Goal: Task Accomplishment & Management: Complete application form

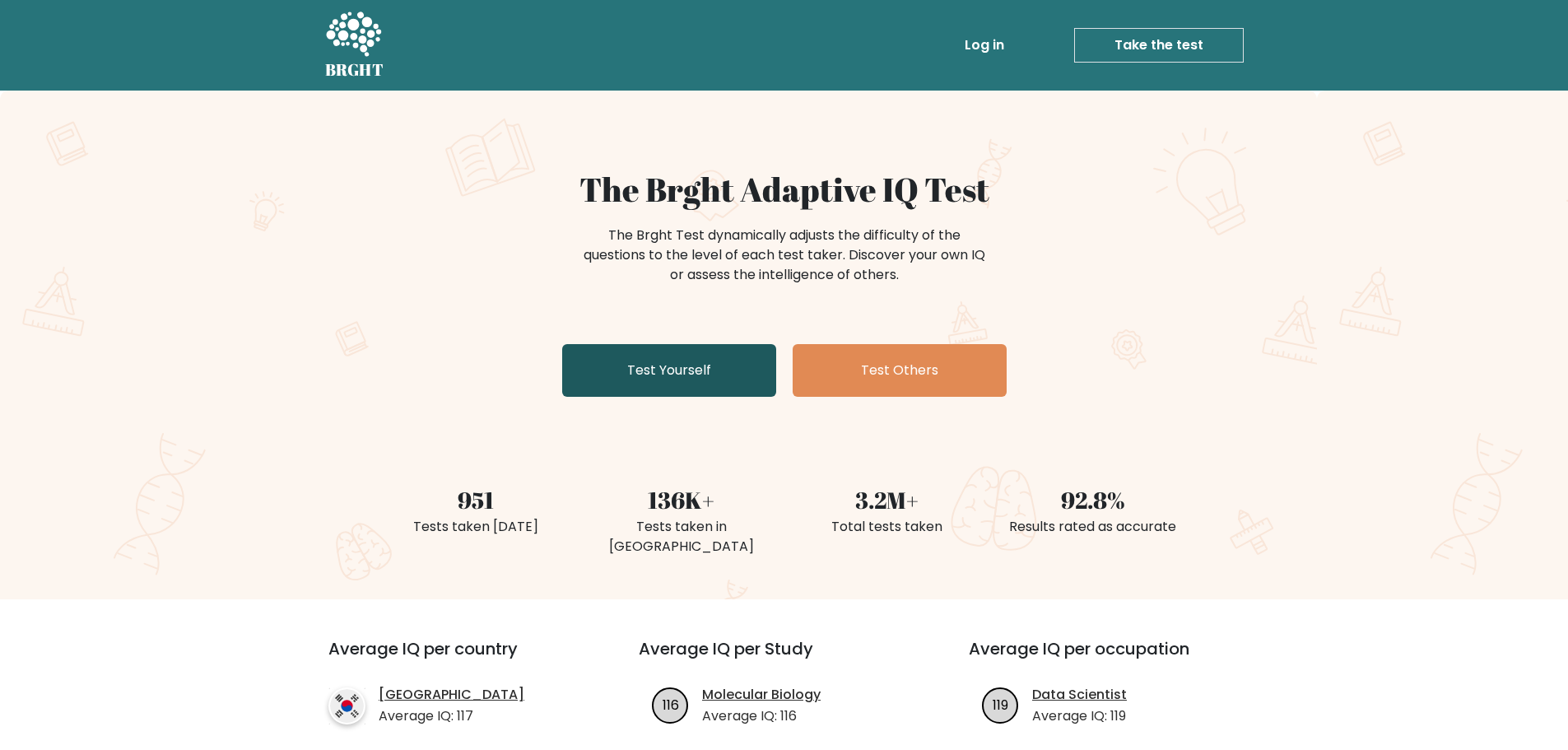
click at [660, 362] on link "Test Yourself" at bounding box center [669, 370] width 214 height 53
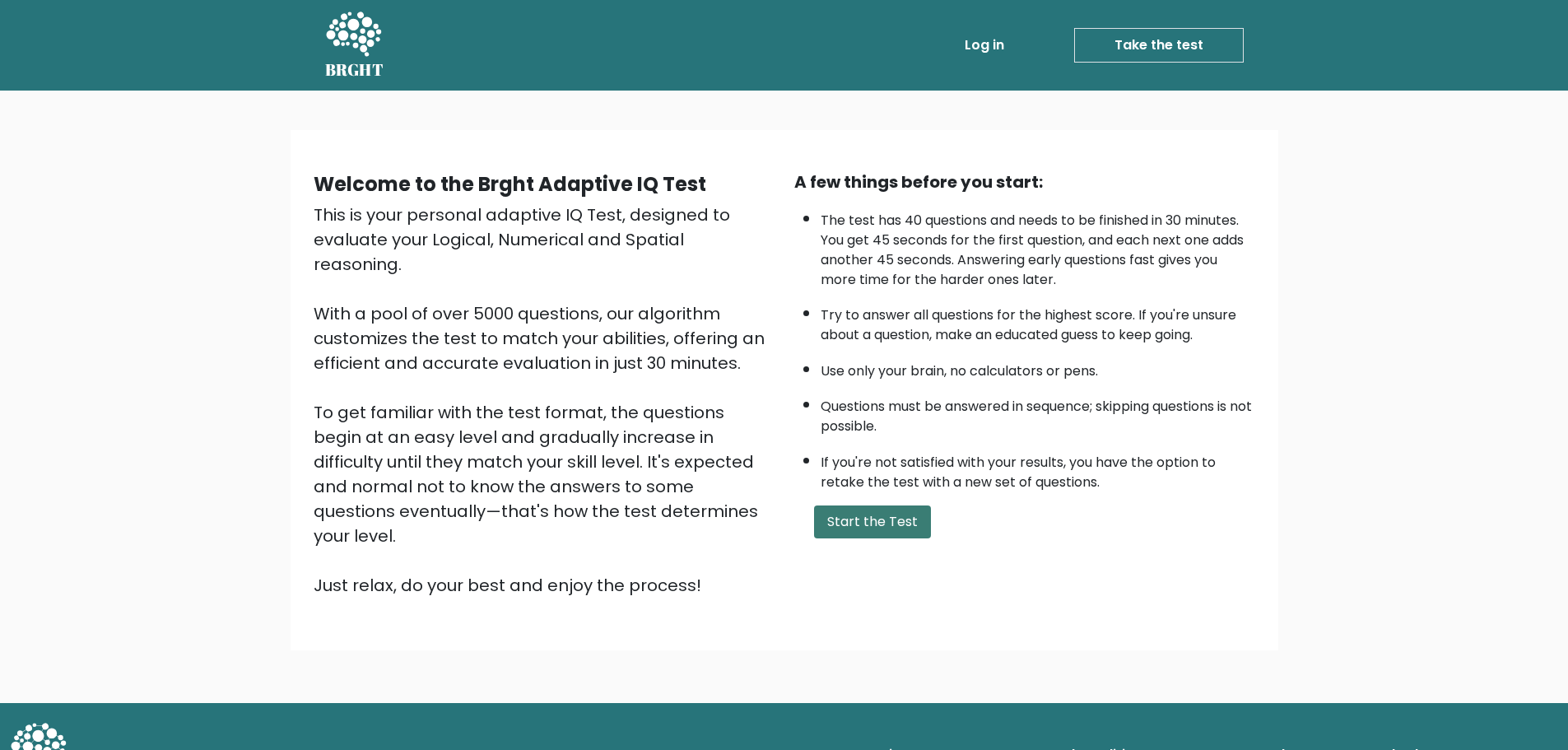
click at [844, 537] on button "Start the Test" at bounding box center [873, 522] width 117 height 33
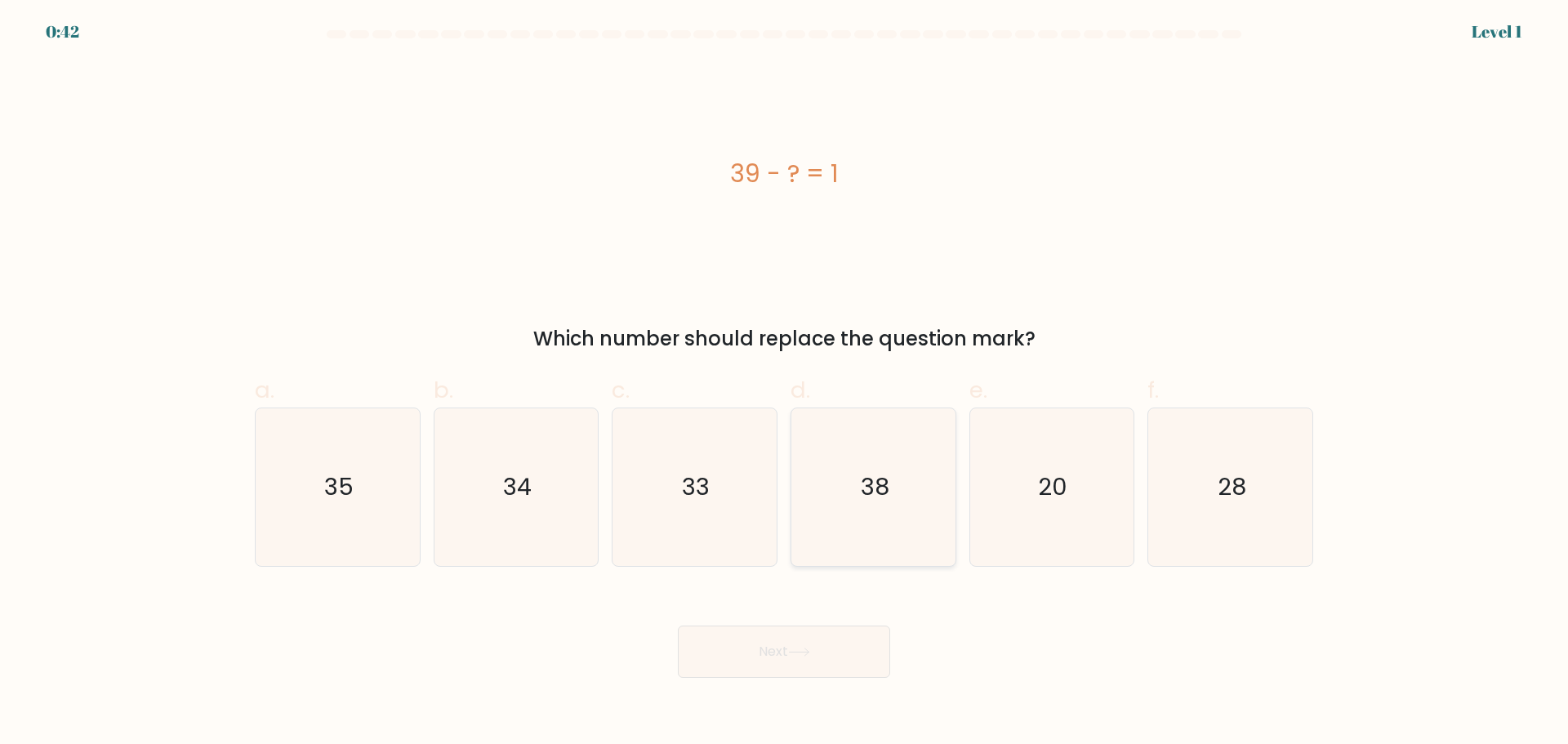
click at [915, 450] on icon "38" at bounding box center [873, 487] width 158 height 158
click at [784, 383] on input "d. 38" at bounding box center [784, 378] width 1 height 11
radio input "true"
click at [811, 662] on button "Next" at bounding box center [784, 652] width 212 height 53
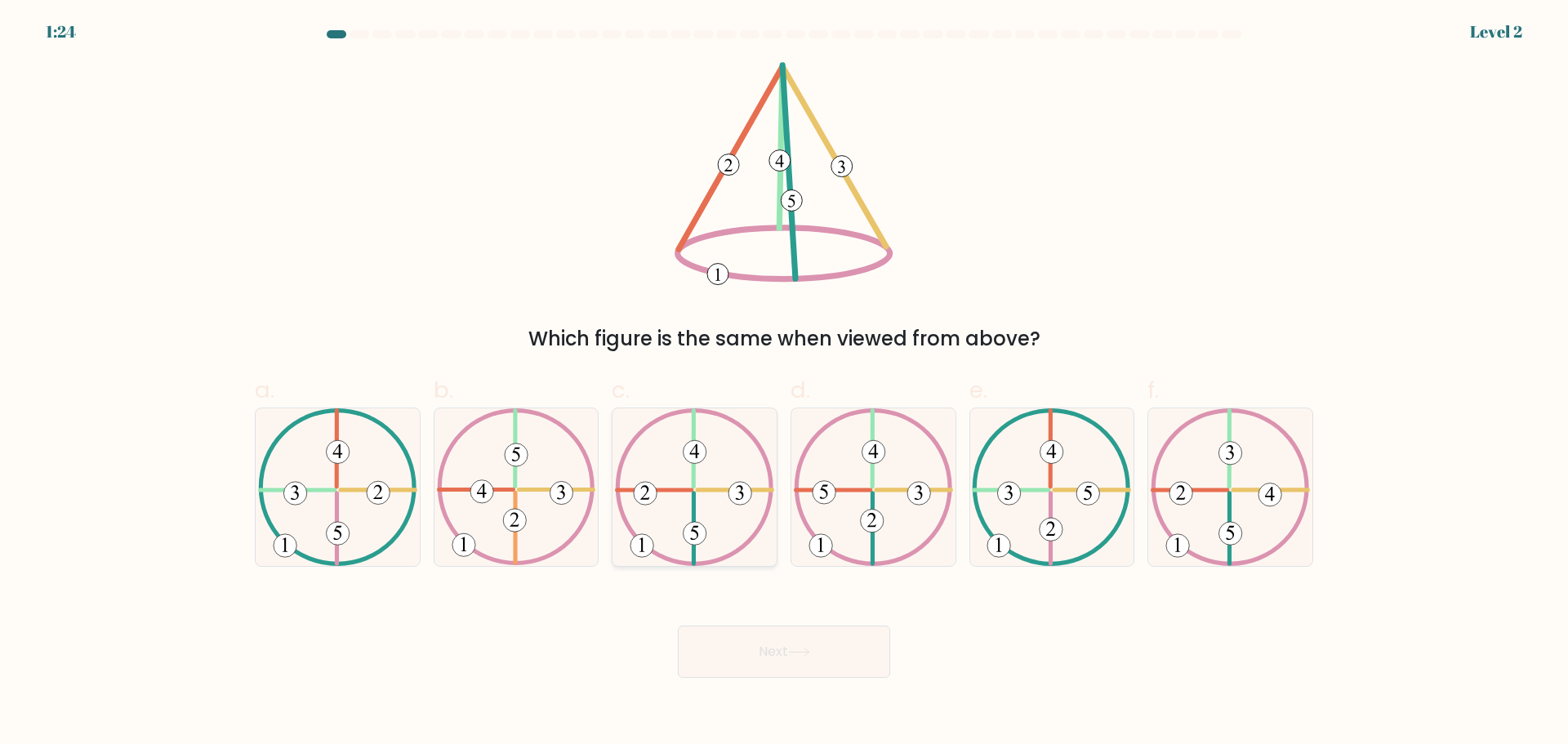
click at [694, 525] on 250 at bounding box center [695, 533] width 23 height 23
click at [784, 383] on input "c." at bounding box center [784, 378] width 1 height 11
radio input "true"
click at [758, 659] on button "Next" at bounding box center [784, 652] width 212 height 53
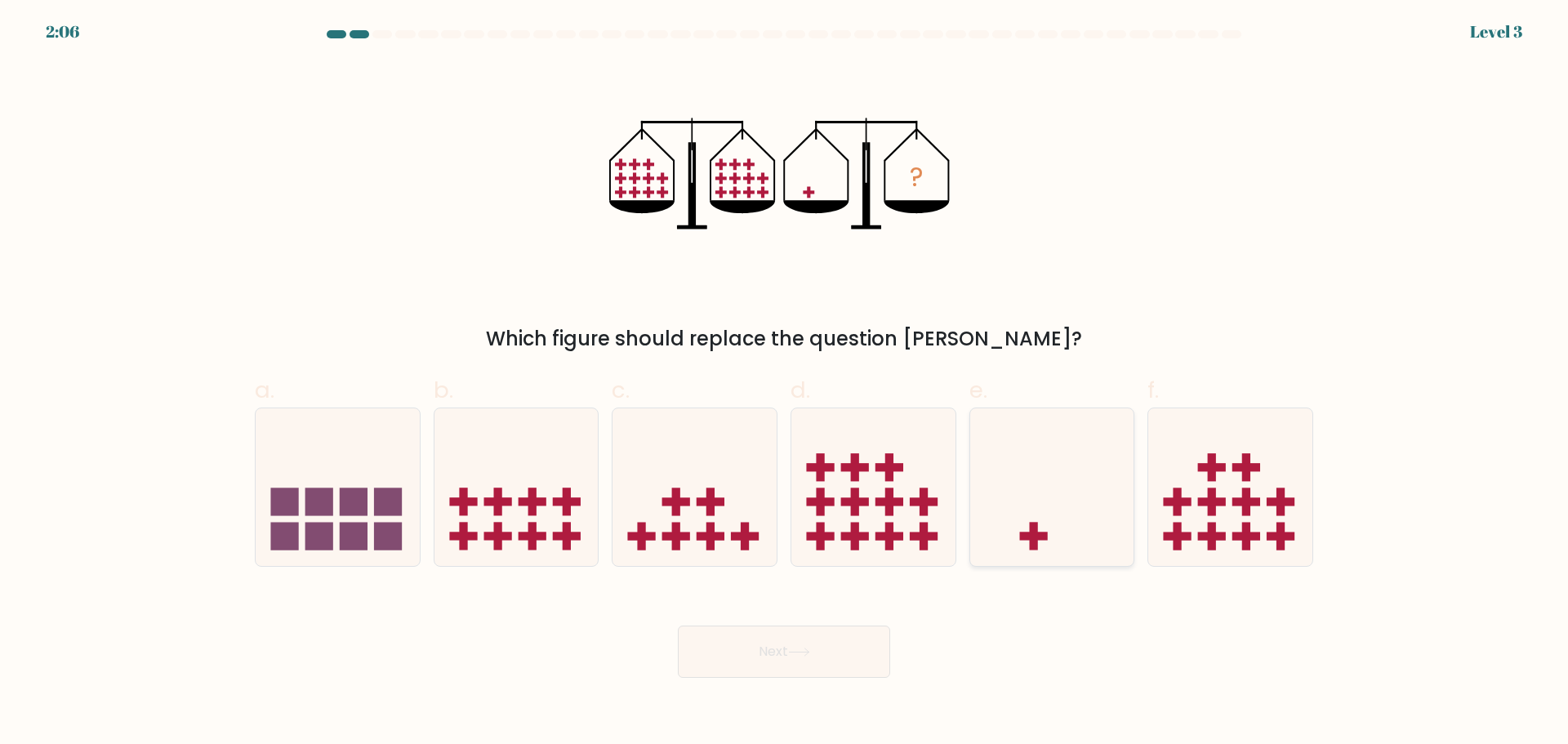
click at [1052, 548] on icon at bounding box center [1052, 486] width 164 height 135
click at [784, 383] on input "e." at bounding box center [784, 378] width 1 height 11
radio input "true"
click at [809, 671] on button "Next" at bounding box center [784, 652] width 212 height 53
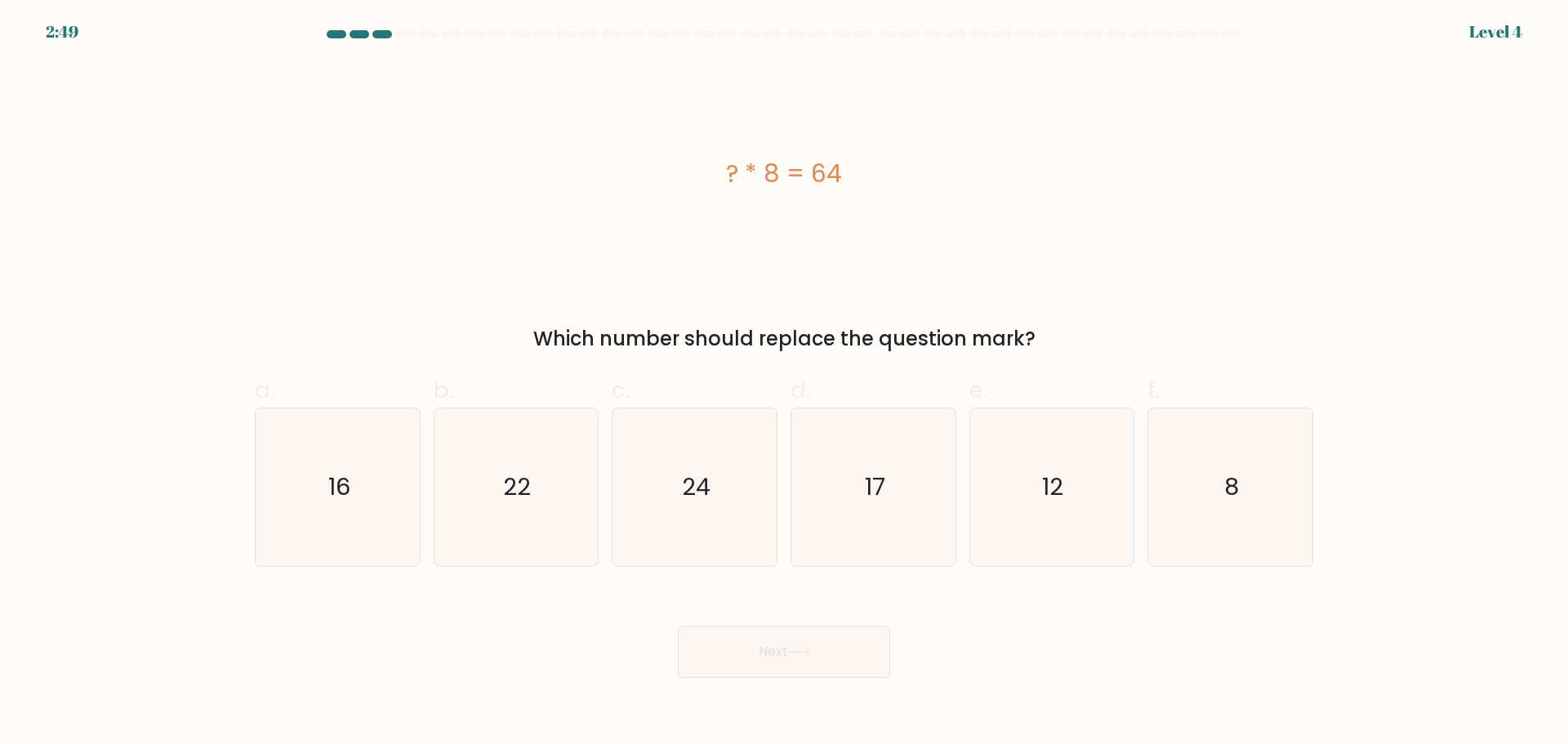
drag, startPoint x: 726, startPoint y: 171, endPoint x: 930, endPoint y: 171, distance: 204.0
click at [930, 171] on div "? * 8 = 64" at bounding box center [784, 173] width 1058 height 37
click at [936, 171] on div "? * 8 = 64" at bounding box center [784, 173] width 1058 height 37
click at [1219, 488] on icon "8" at bounding box center [1231, 487] width 158 height 158
click at [784, 383] on input "f. 8" at bounding box center [784, 378] width 1 height 11
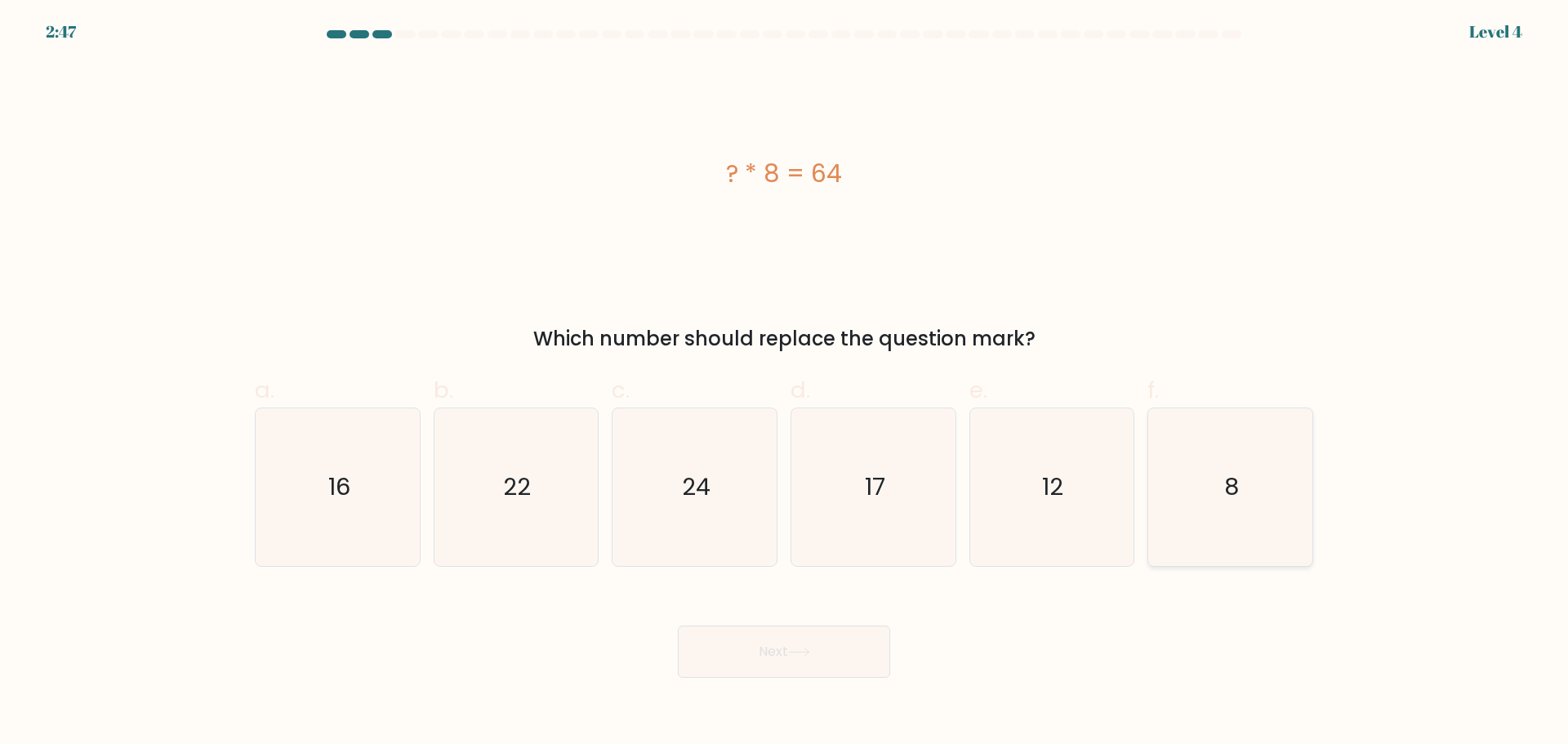
radio input "true"
click at [766, 666] on button "Next" at bounding box center [784, 652] width 212 height 53
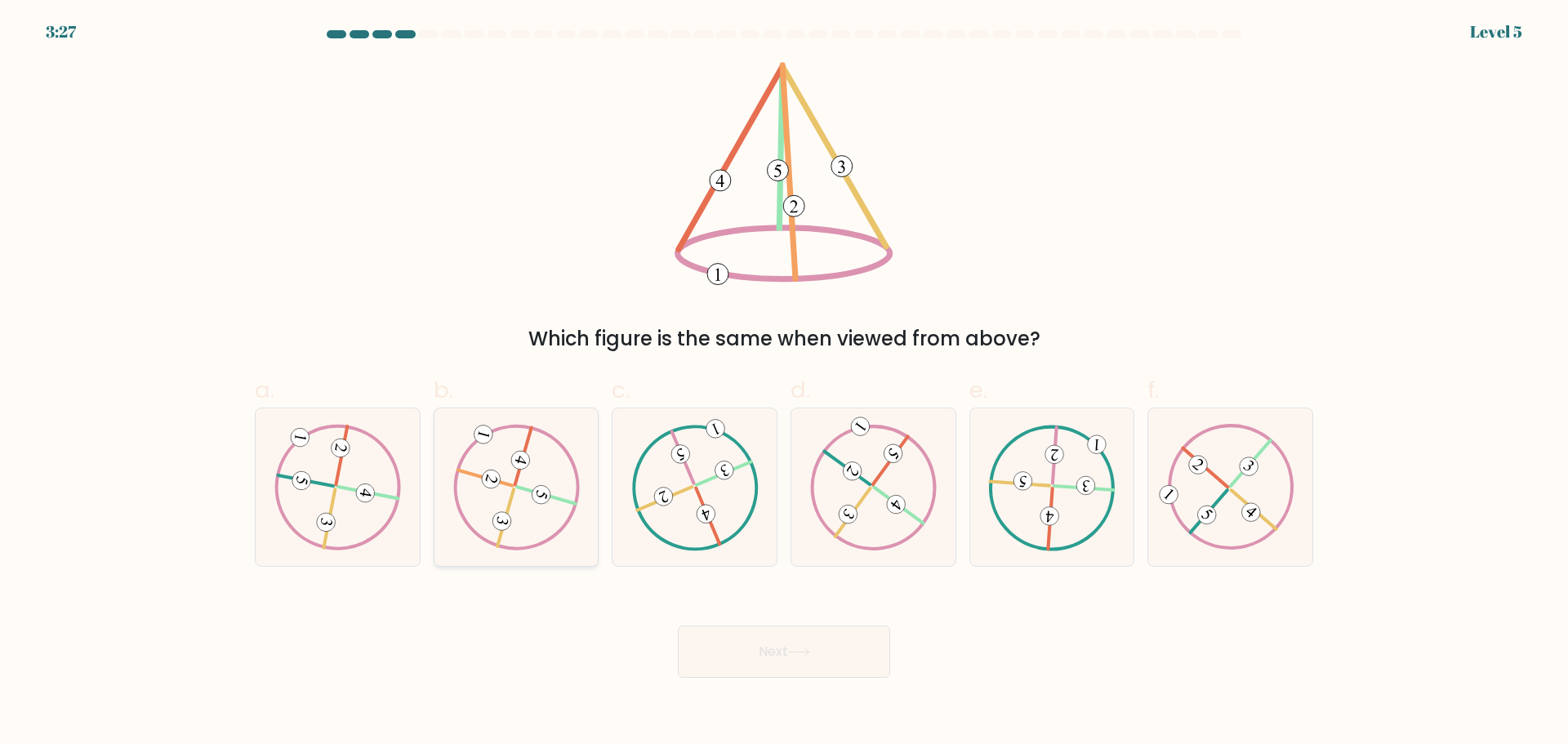
click at [536, 491] on 732 at bounding box center [541, 494] width 23 height 23
click at [784, 383] on input "b." at bounding box center [784, 378] width 1 height 11
radio input "true"
click at [750, 652] on button "Next" at bounding box center [784, 652] width 212 height 53
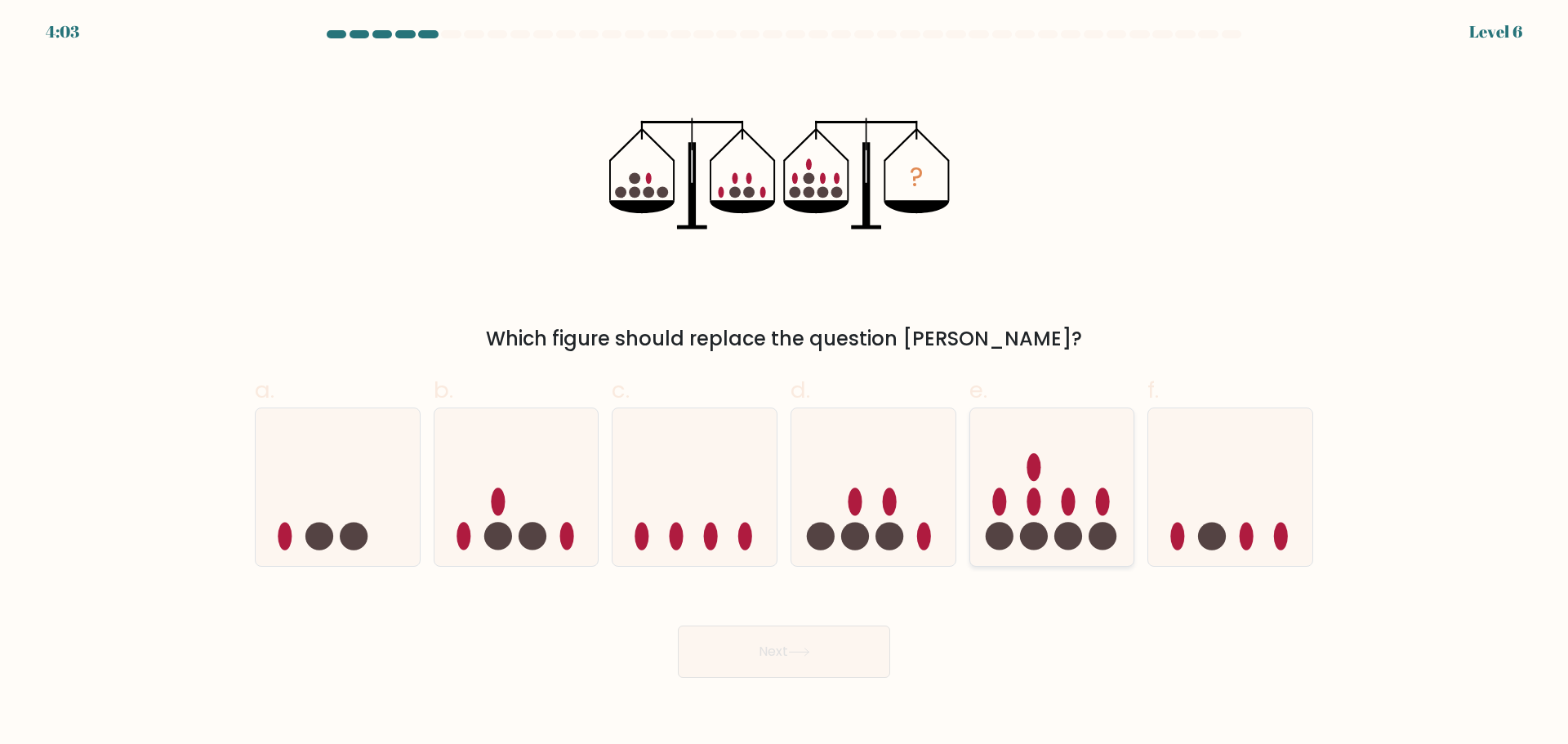
click at [1062, 521] on icon at bounding box center [1052, 486] width 164 height 135
click at [784, 383] on input "e." at bounding box center [784, 378] width 1 height 11
radio input "true"
drag, startPoint x: 840, startPoint y: 656, endPoint x: 864, endPoint y: 492, distance: 165.7
click at [839, 656] on button "Next" at bounding box center [784, 652] width 212 height 53
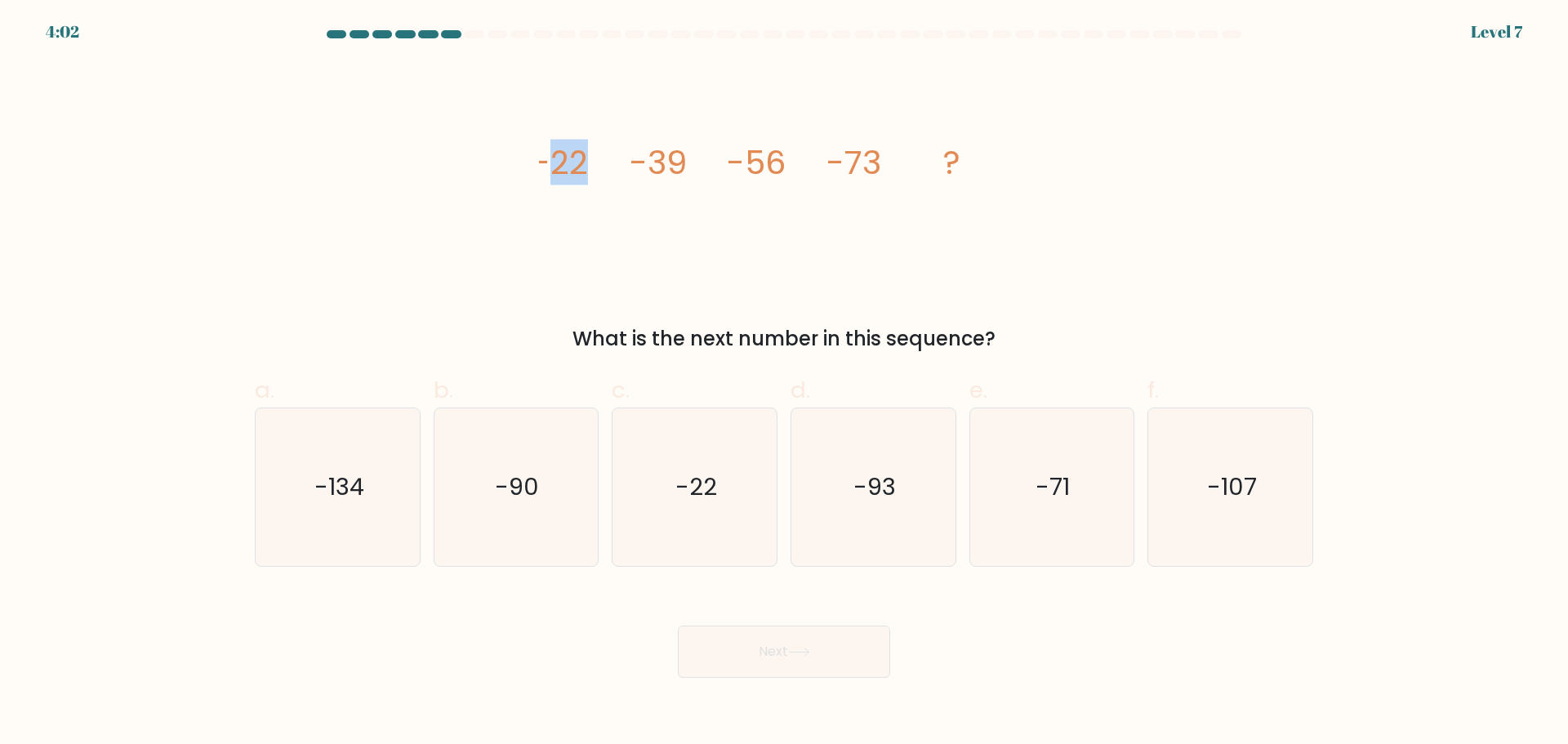
drag, startPoint x: 545, startPoint y: 160, endPoint x: 628, endPoint y: 160, distance: 83.0
click at [628, 160] on icon "image/svg+xml -22 -39 -56 -73 ?" at bounding box center [784, 173] width 490 height 223
drag, startPoint x: 772, startPoint y: 165, endPoint x: 791, endPoint y: 166, distance: 19.0
click at [785, 165] on icon "image/svg+xml -22 -39 -56 -73 ?" at bounding box center [784, 173] width 490 height 223
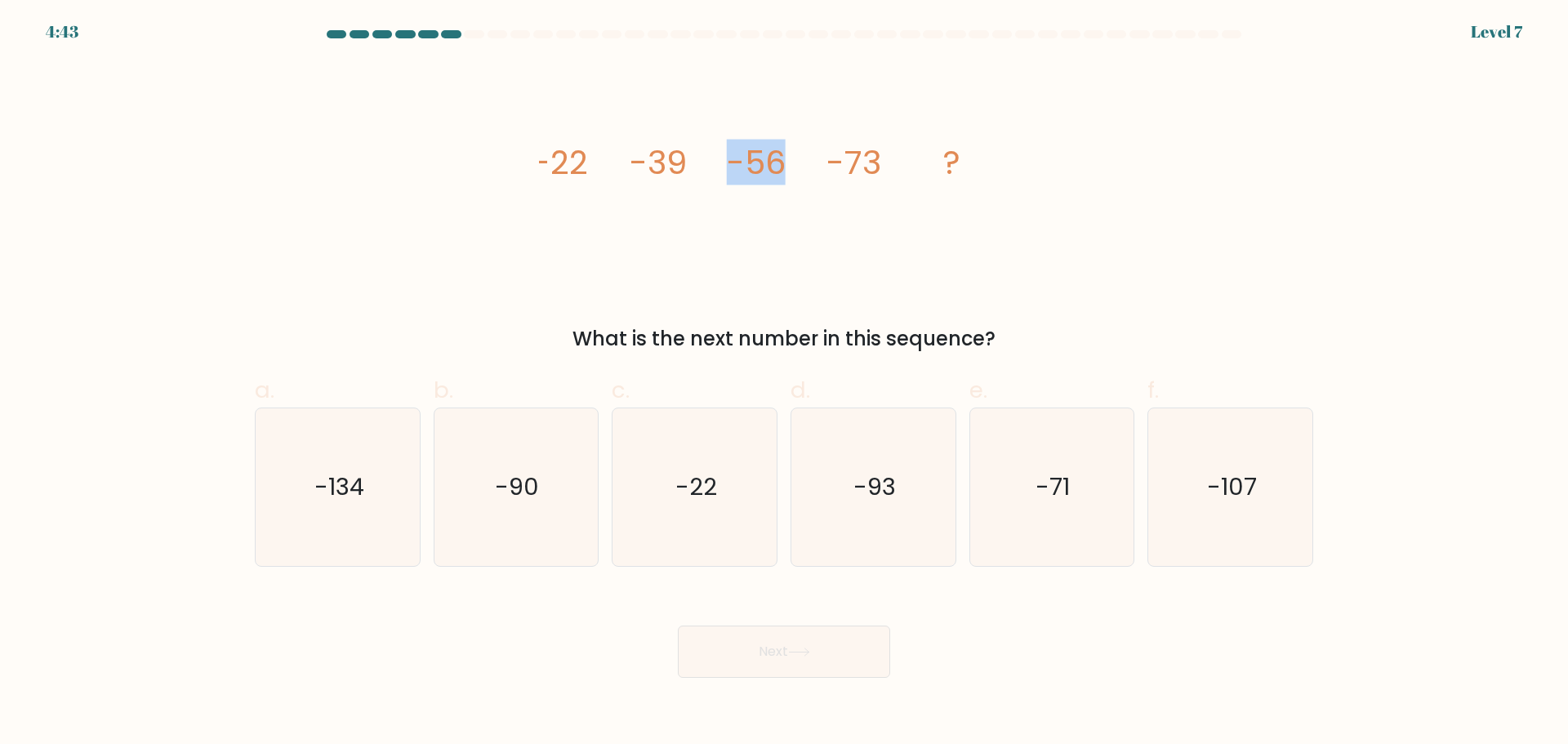
click at [791, 166] on icon "image/svg+xml -22 -39 -56 -73 ?" at bounding box center [784, 173] width 490 height 223
drag, startPoint x: 856, startPoint y: 159, endPoint x: 875, endPoint y: 159, distance: 19.0
click at [875, 159] on tspan "-73" at bounding box center [854, 162] width 54 height 45
click at [877, 159] on tspan "-73" at bounding box center [854, 162] width 54 height 45
click at [541, 503] on icon "-90" at bounding box center [516, 487] width 158 height 158
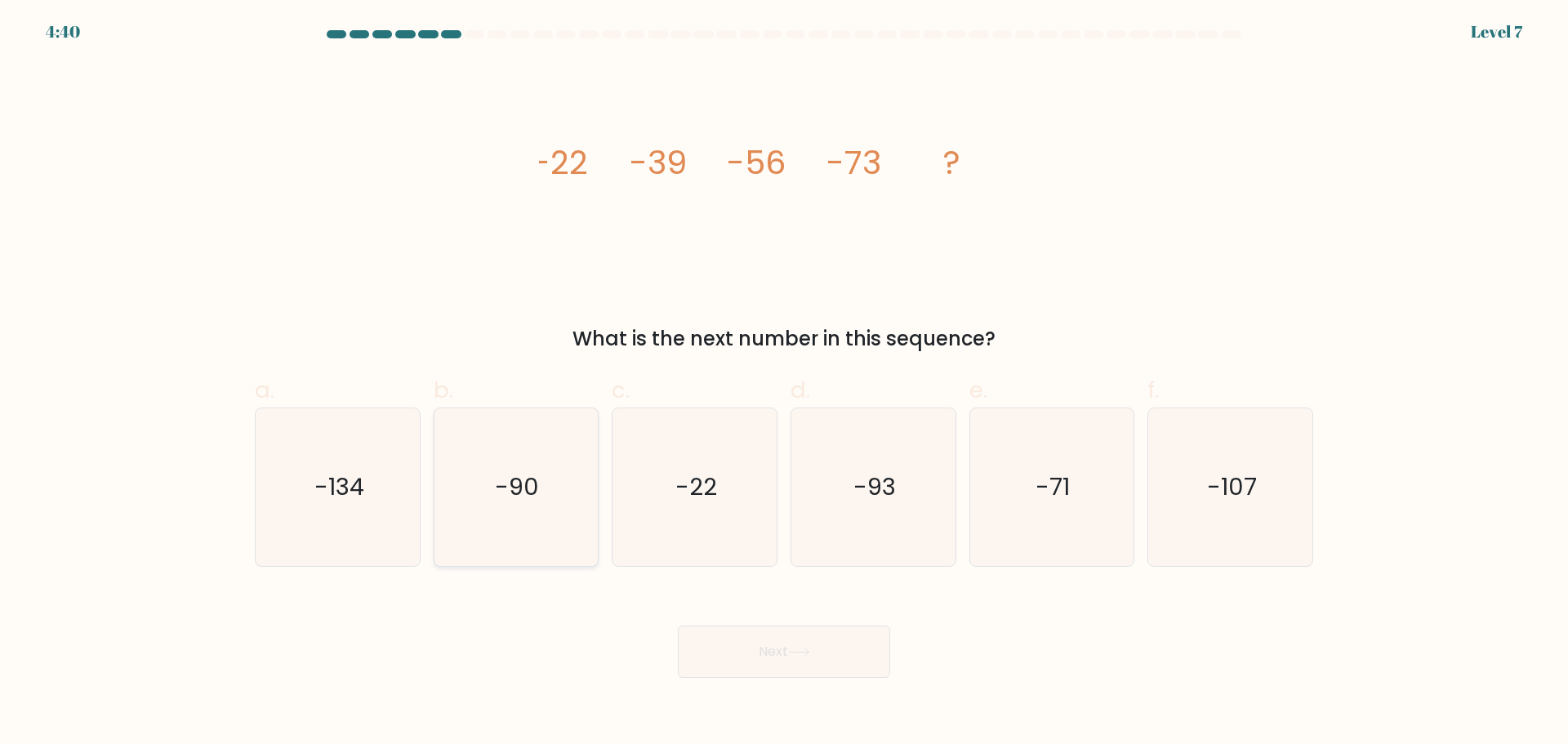
click at [784, 383] on input "b. -90" at bounding box center [784, 378] width 1 height 11
radio input "true"
click at [727, 657] on button "Next" at bounding box center [784, 652] width 212 height 53
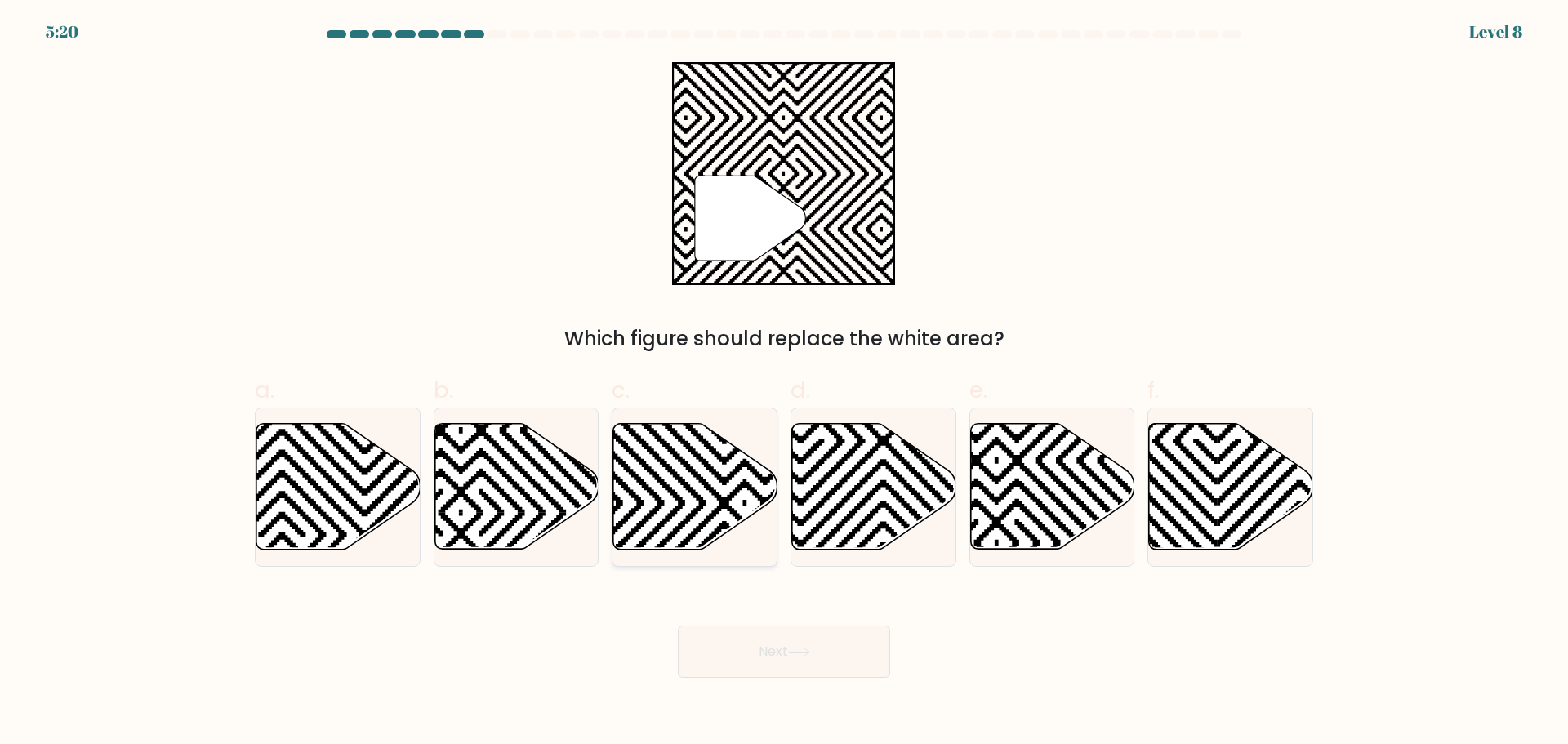
click at [695, 501] on icon at bounding box center [695, 485] width 164 height 126
click at [784, 383] on input "c." at bounding box center [784, 378] width 1 height 11
radio input "true"
click at [793, 661] on button "Next" at bounding box center [784, 652] width 212 height 53
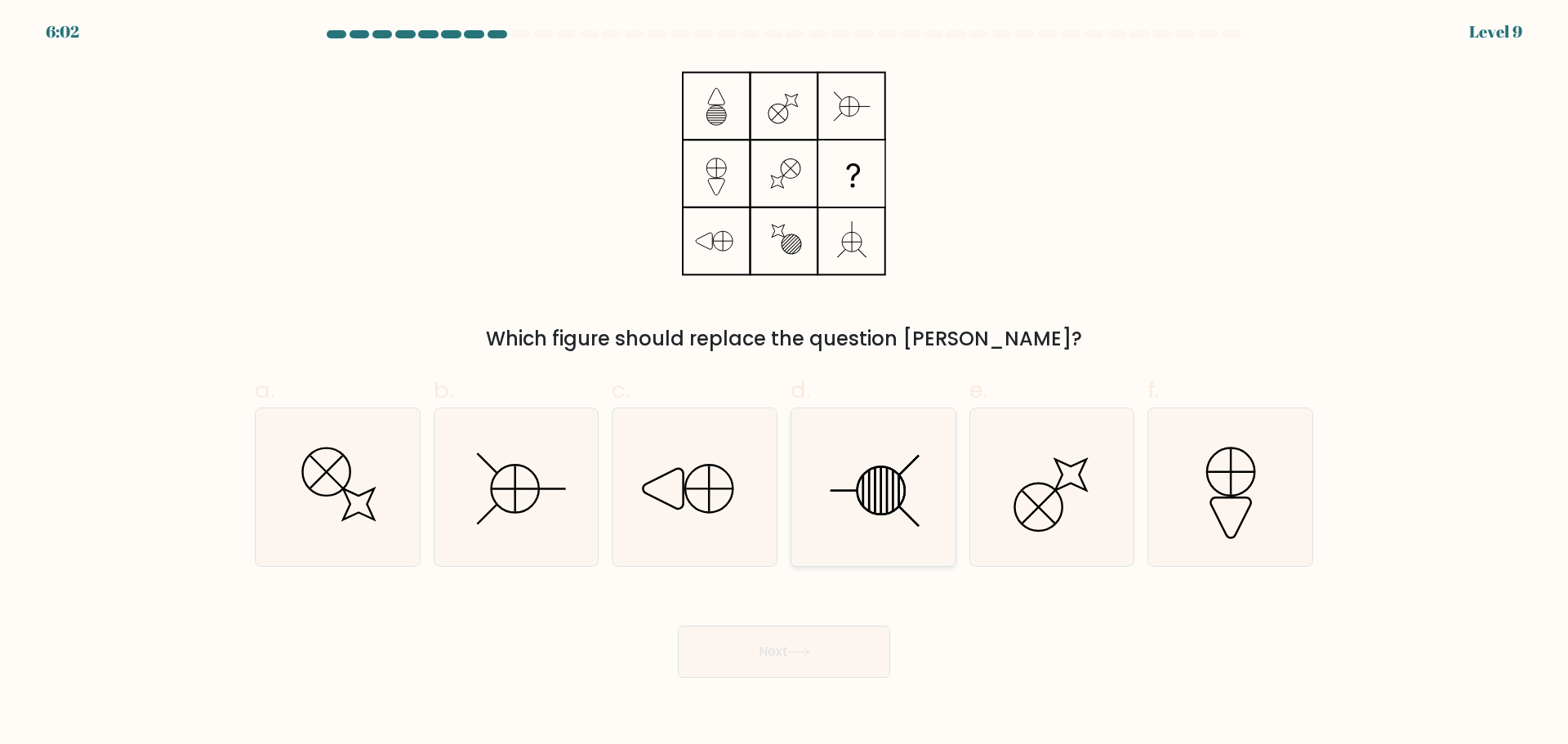
click at [892, 514] on icon at bounding box center [873, 487] width 158 height 158
click at [784, 383] on input "d." at bounding box center [784, 378] width 1 height 11
radio input "true"
click at [827, 650] on button "Next" at bounding box center [784, 652] width 212 height 53
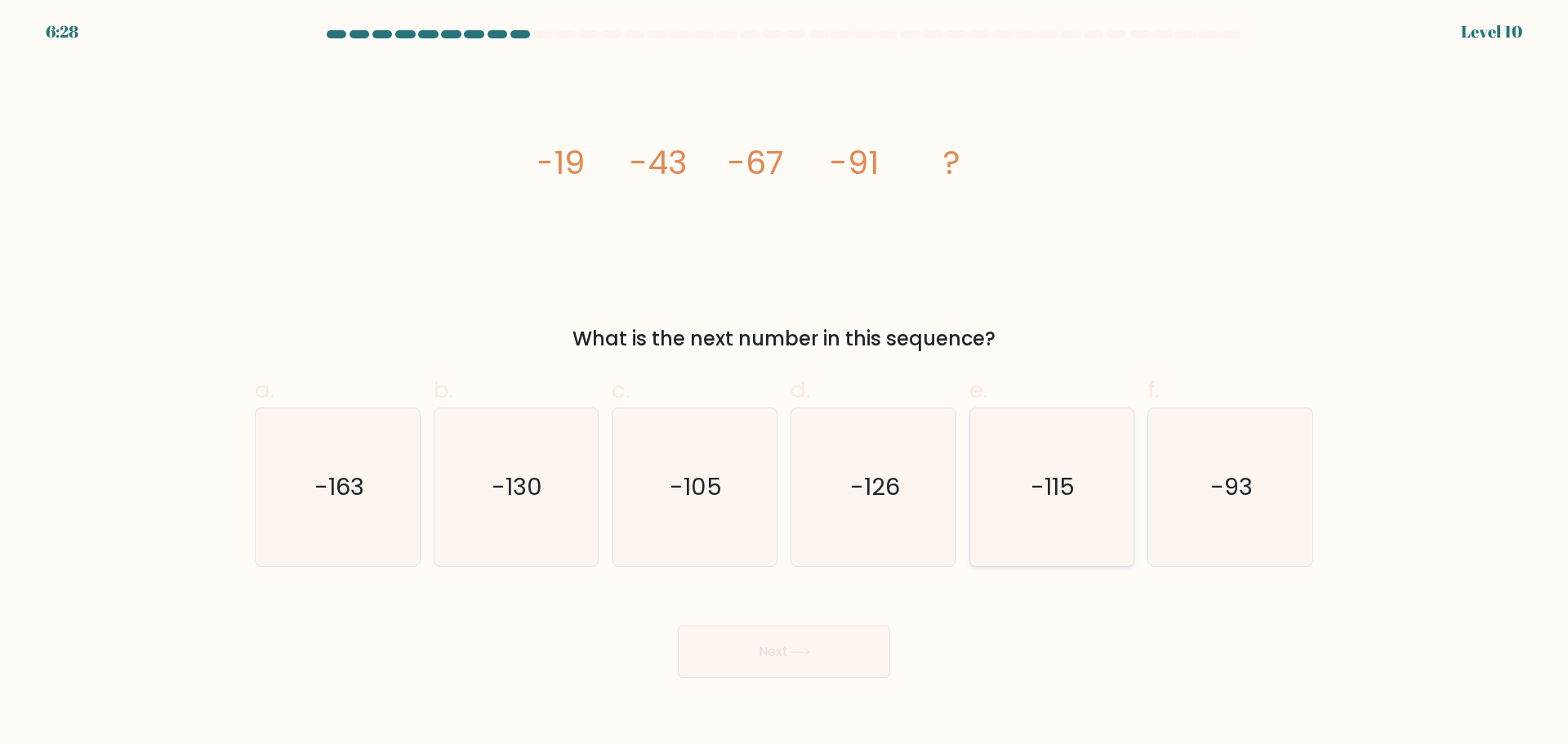
click at [1050, 513] on icon "-115" at bounding box center [1051, 487] width 158 height 158
click at [784, 383] on input "e. -115" at bounding box center [784, 378] width 1 height 11
radio input "true"
click at [741, 652] on button "Next" at bounding box center [784, 652] width 212 height 53
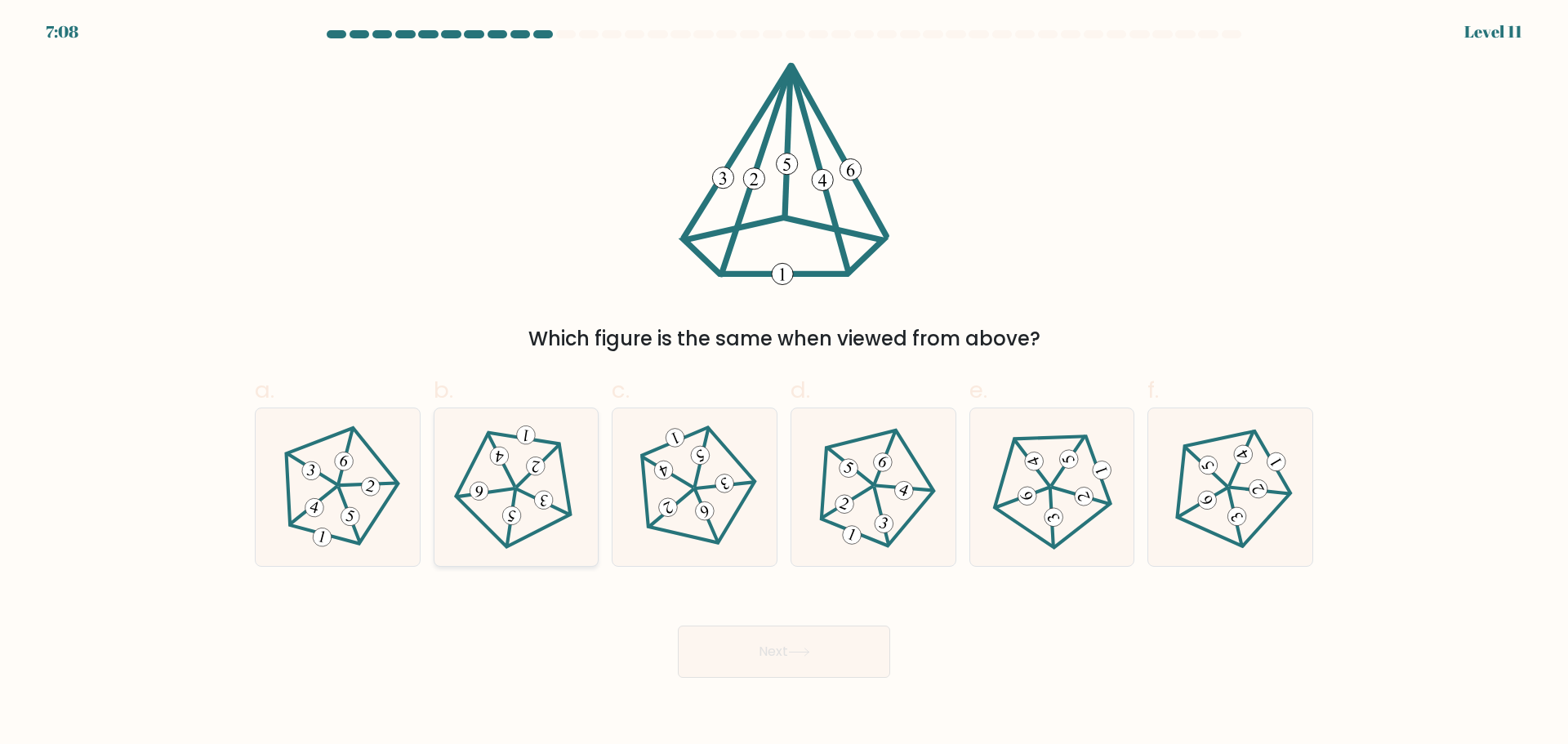
click at [531, 495] on 625 at bounding box center [542, 502] width 58 height 25
click at [784, 383] on input "b." at bounding box center [784, 378] width 1 height 11
radio input "true"
click at [816, 648] on button "Next" at bounding box center [784, 652] width 212 height 53
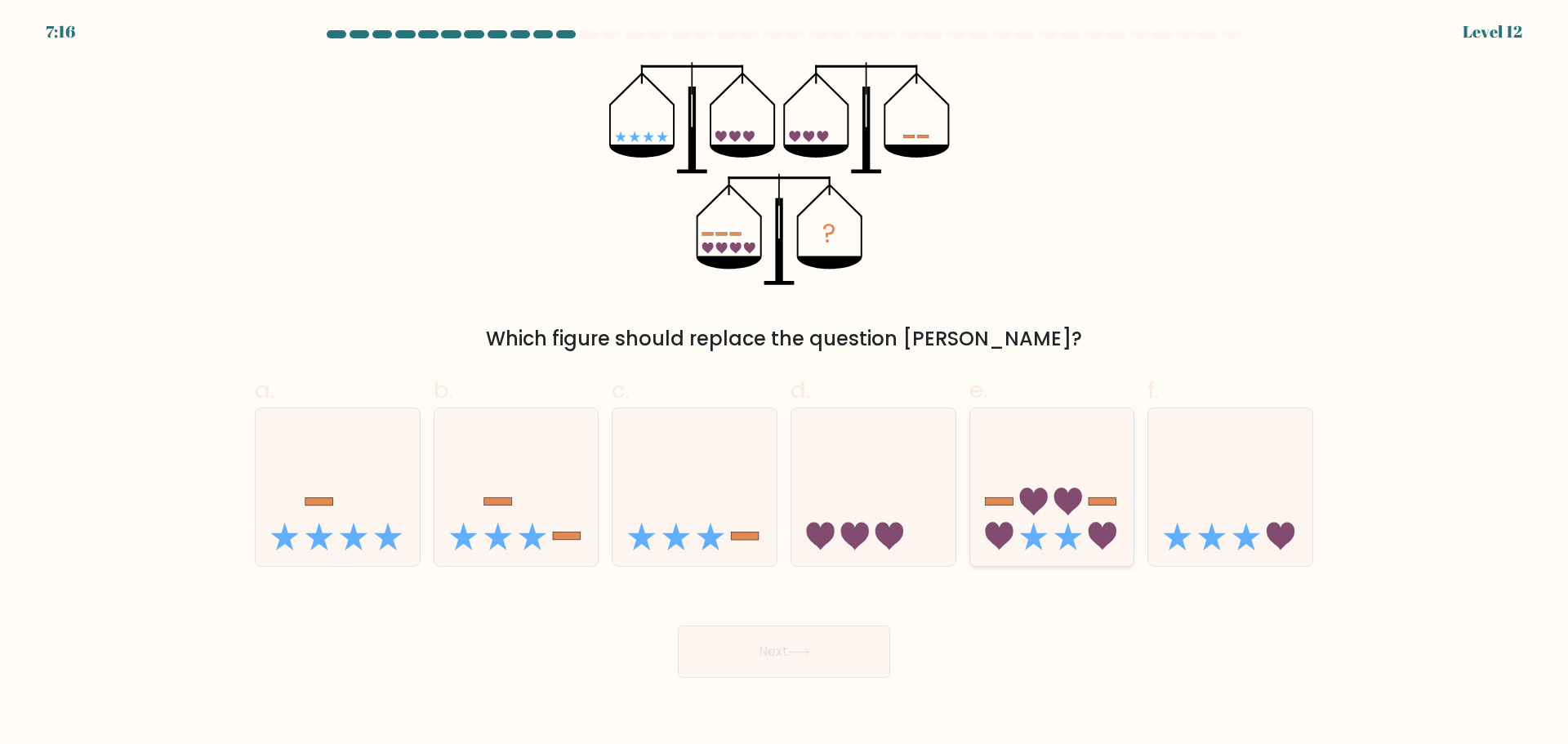
click at [1063, 541] on icon at bounding box center [1052, 486] width 164 height 135
click at [784, 383] on input "e." at bounding box center [784, 378] width 1 height 11
radio input "true"
click at [828, 651] on button "Next" at bounding box center [784, 652] width 212 height 53
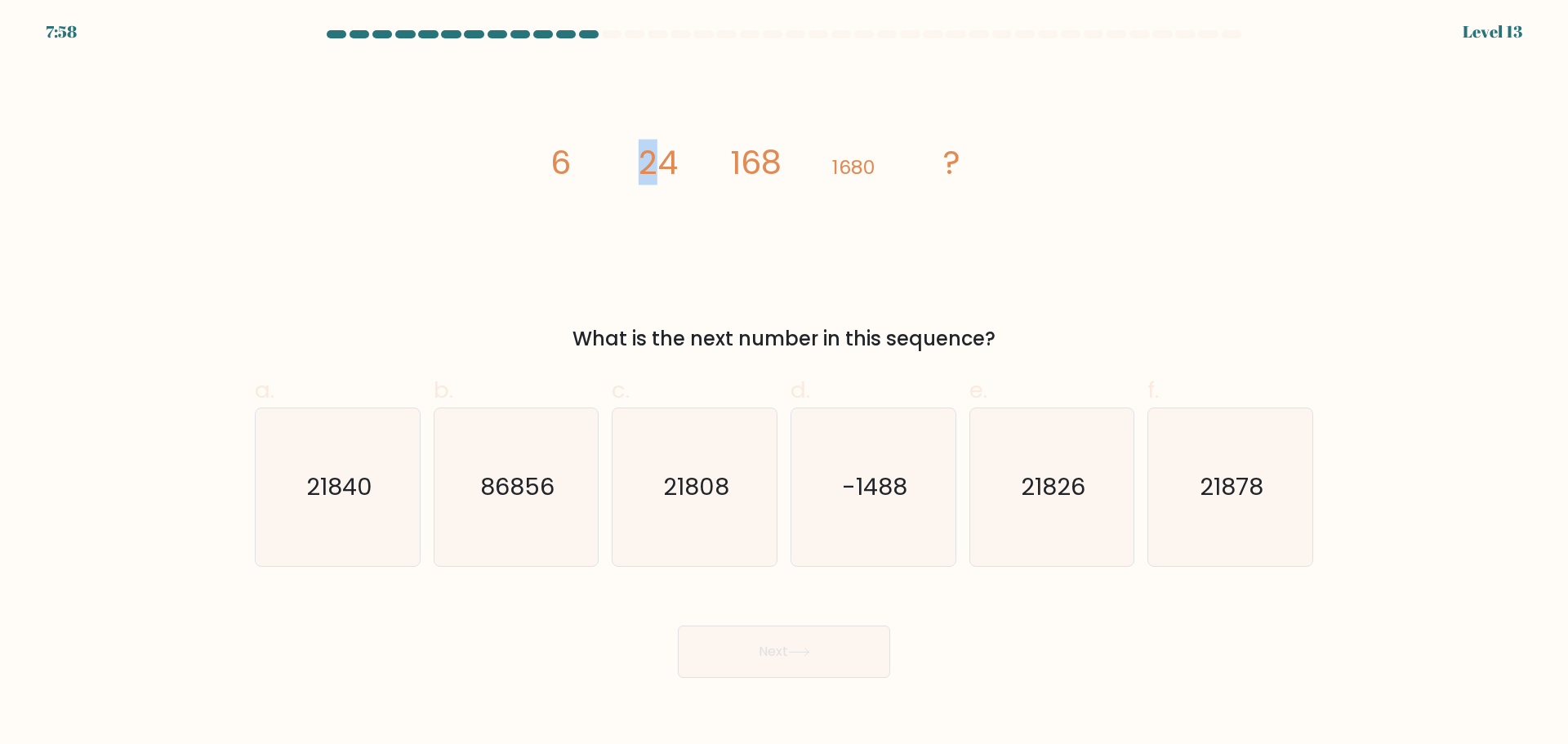
drag, startPoint x: 574, startPoint y: 185, endPoint x: 687, endPoint y: 178, distance: 113.2
click at [673, 183] on g "6 24 168 1680 ?" at bounding box center [755, 162] width 411 height 45
click at [693, 174] on icon "image/svg+xml 6 24 168 1680 ?" at bounding box center [784, 173] width 490 height 223
drag, startPoint x: 542, startPoint y: 166, endPoint x: 644, endPoint y: 162, distance: 102.1
click at [644, 162] on icon "image/svg+xml 6 24 168 1680 ?" at bounding box center [784, 173] width 490 height 223
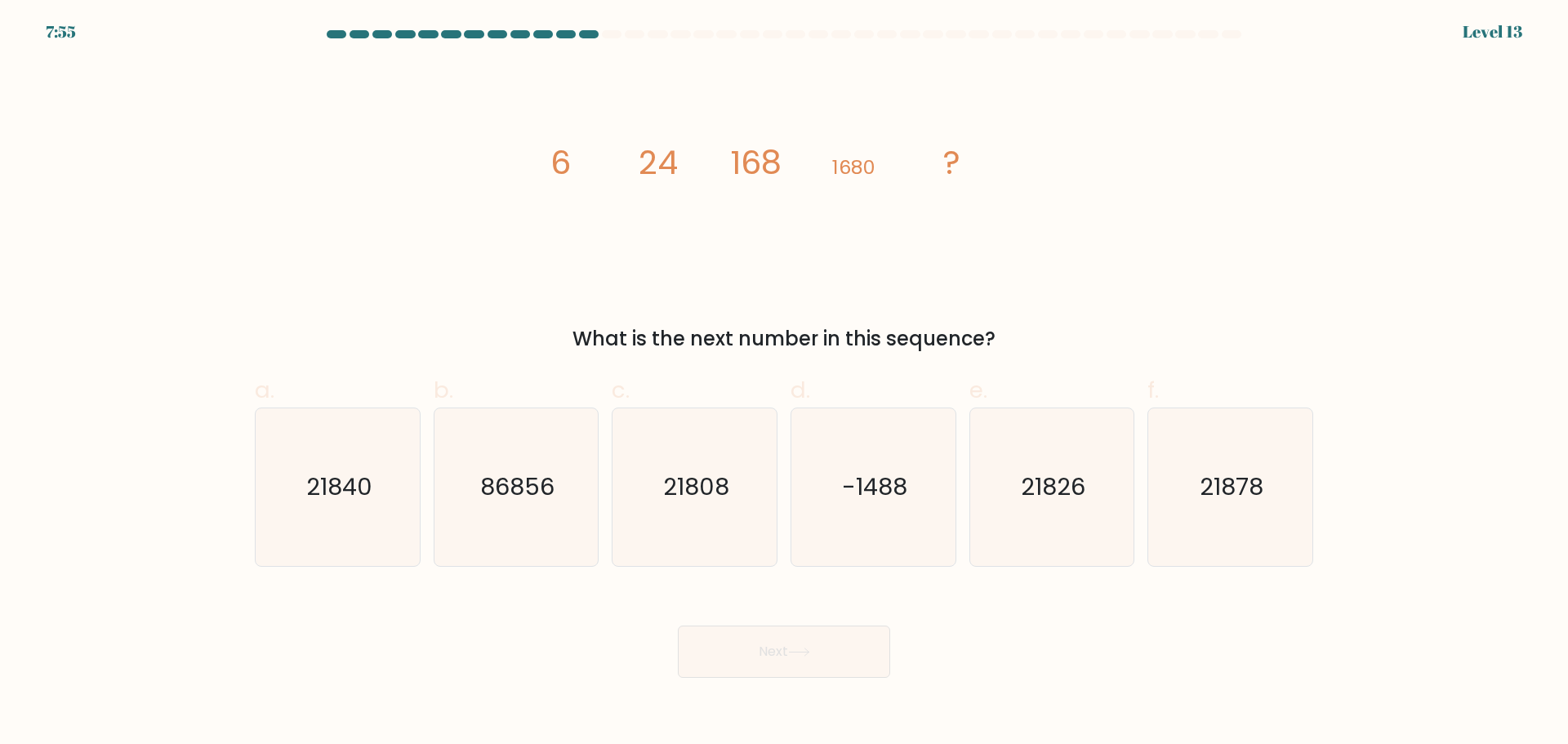
click at [657, 159] on tspan "24" at bounding box center [657, 162] width 39 height 45
drag, startPoint x: 642, startPoint y: 170, endPoint x: 695, endPoint y: 170, distance: 53.0
click at [695, 170] on icon "image/svg+xml 6 24 168 1680 ?" at bounding box center [784, 173] width 490 height 223
click at [696, 169] on icon "image/svg+xml 6 24 168 1680 ?" at bounding box center [784, 173] width 490 height 223
drag, startPoint x: 639, startPoint y: 160, endPoint x: 713, endPoint y: 159, distance: 74.0
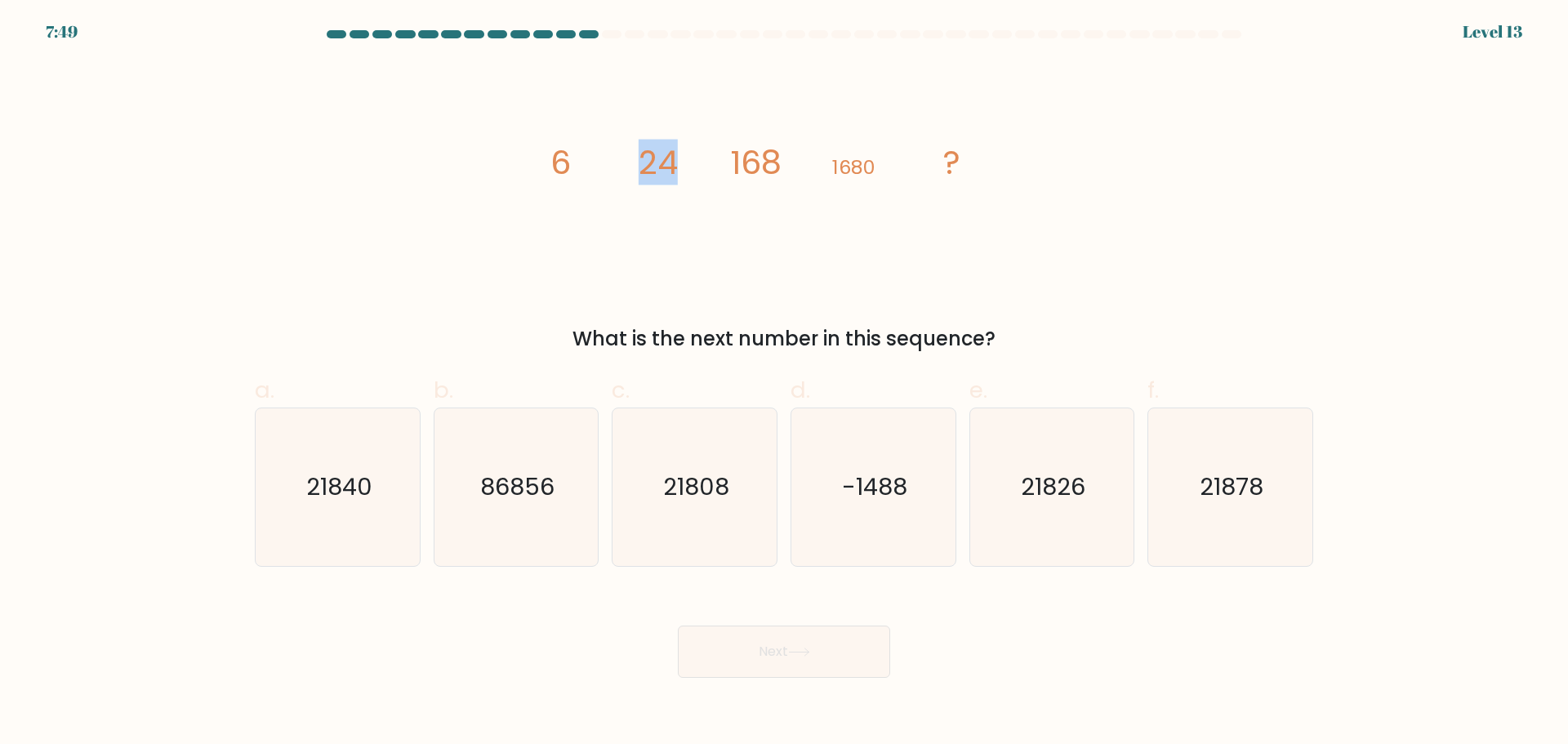
click at [690, 159] on icon "image/svg+xml 6 24 168 1680 ?" at bounding box center [784, 173] width 490 height 223
click at [731, 159] on tspan "168" at bounding box center [756, 162] width 52 height 45
drag, startPoint x: 706, startPoint y: 164, endPoint x: 800, endPoint y: 165, distance: 94.0
click at [800, 165] on icon "image/svg+xml 6 24 168 1680 ?" at bounding box center [784, 173] width 490 height 223
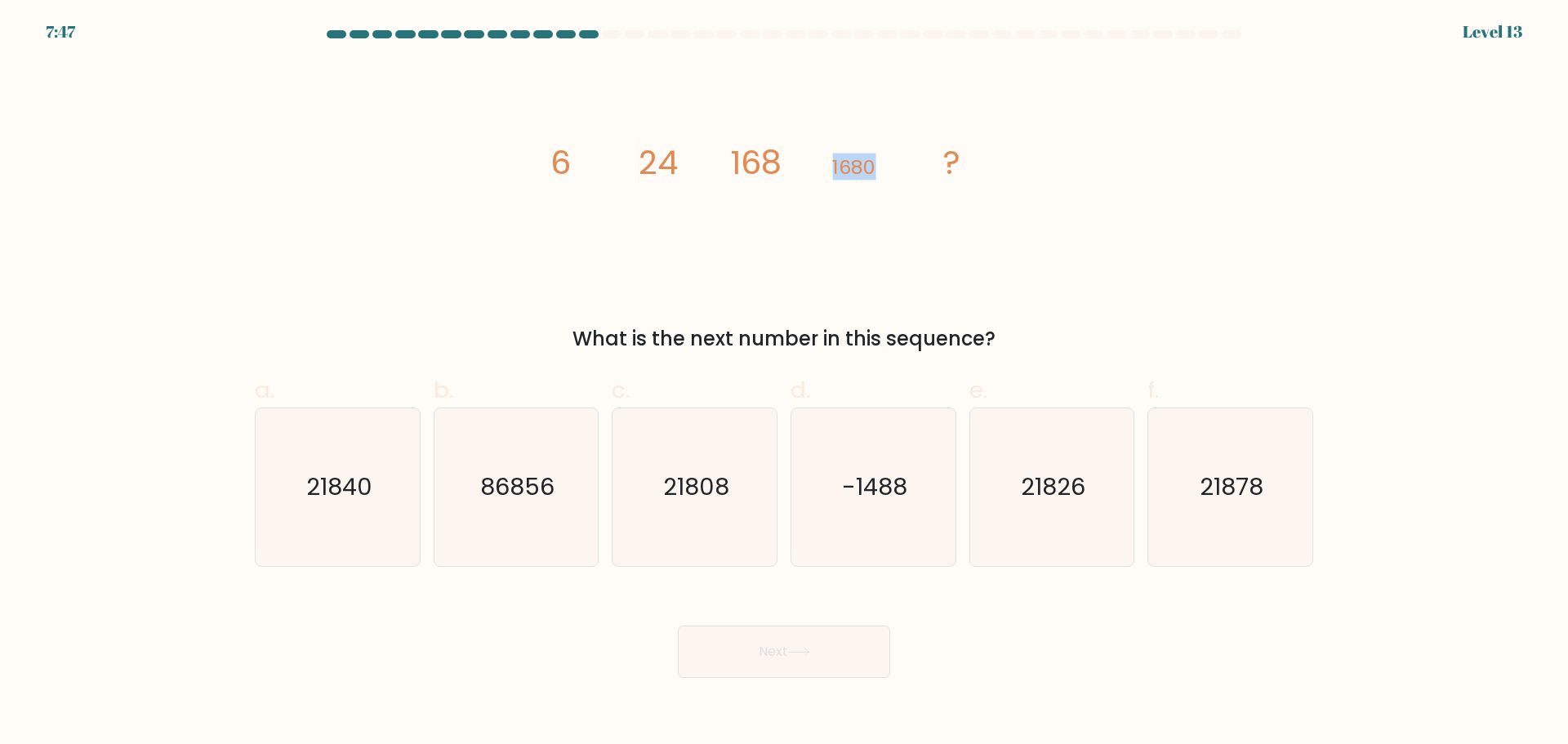
drag, startPoint x: 828, startPoint y: 166, endPoint x: 906, endPoint y: 168, distance: 78.0
click at [903, 168] on icon "image/svg+xml 6 24 168 1680 ?" at bounding box center [784, 173] width 490 height 223
click at [906, 168] on icon "image/svg+xml 6 24 168 1680 ?" at bounding box center [784, 173] width 490 height 223
drag, startPoint x: 634, startPoint y: 155, endPoint x: 677, endPoint y: 155, distance: 43.0
click at [677, 155] on icon "image/svg+xml 6 24 168 1680 ?" at bounding box center [784, 173] width 490 height 223
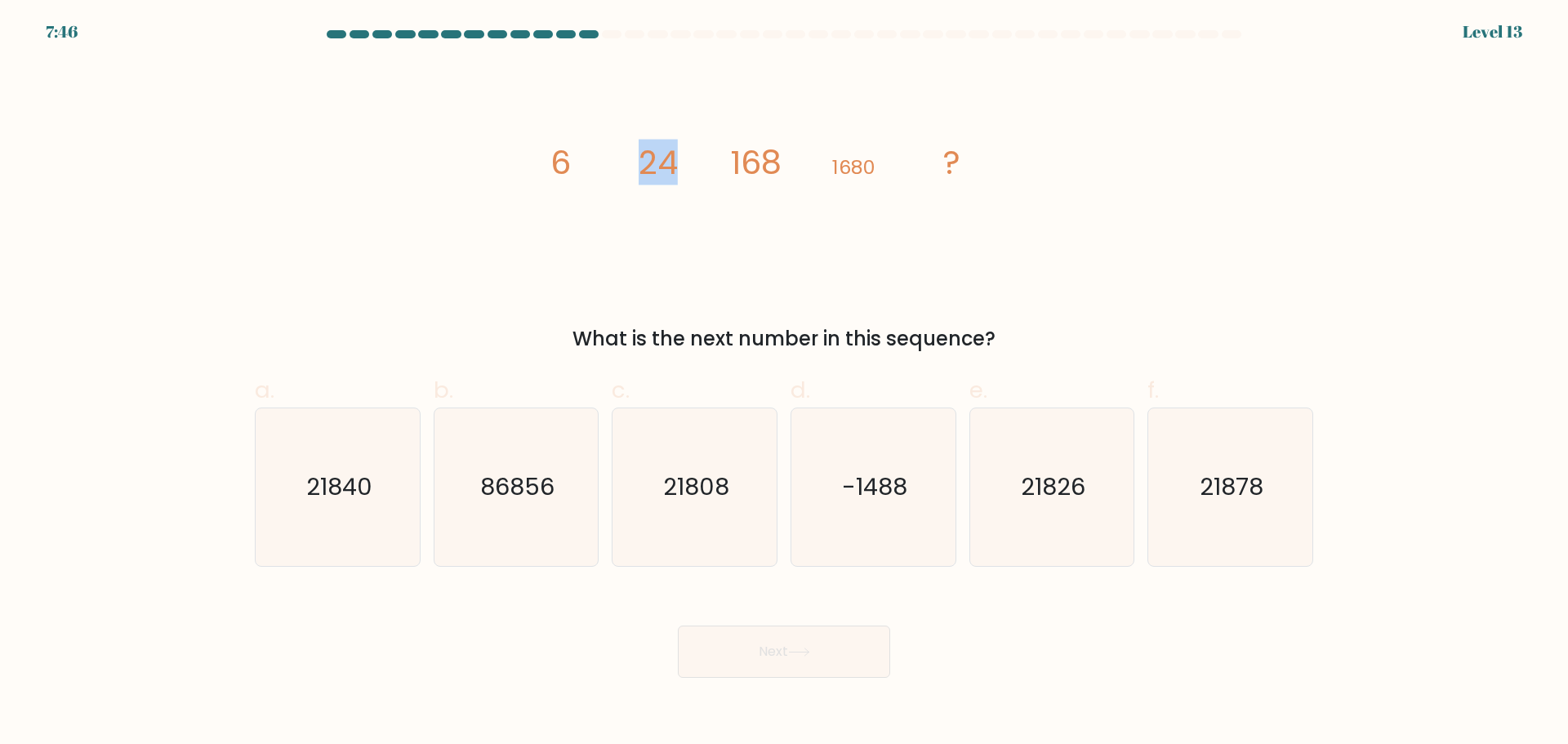
click at [677, 155] on tspan "24" at bounding box center [657, 162] width 39 height 45
drag, startPoint x: 661, startPoint y: 163, endPoint x: 682, endPoint y: 165, distance: 21.1
click at [682, 165] on icon "image/svg+xml 6 24 168 1680 ?" at bounding box center [784, 173] width 490 height 223
drag, startPoint x: 714, startPoint y: 163, endPoint x: 801, endPoint y: 163, distance: 87.0
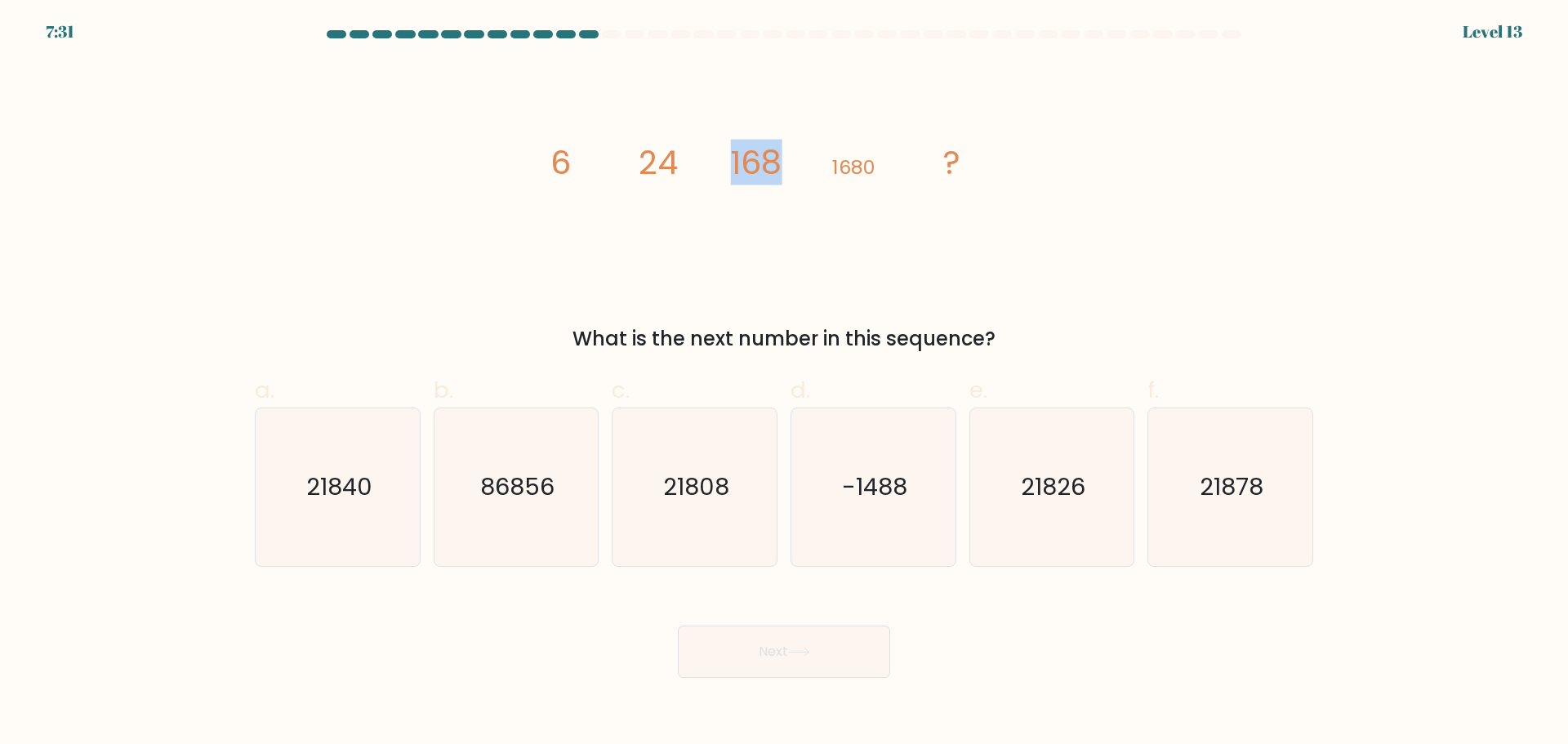
click at [801, 163] on icon "image/svg+xml 6 24 168 1680 ?" at bounding box center [784, 173] width 490 height 223
click at [640, 143] on tspan "24" at bounding box center [657, 162] width 39 height 45
drag, startPoint x: 640, startPoint y: 160, endPoint x: 689, endPoint y: 161, distance: 49.0
click at [689, 161] on icon "image/svg+xml 6 24 168 1680 ?" at bounding box center [784, 173] width 490 height 223
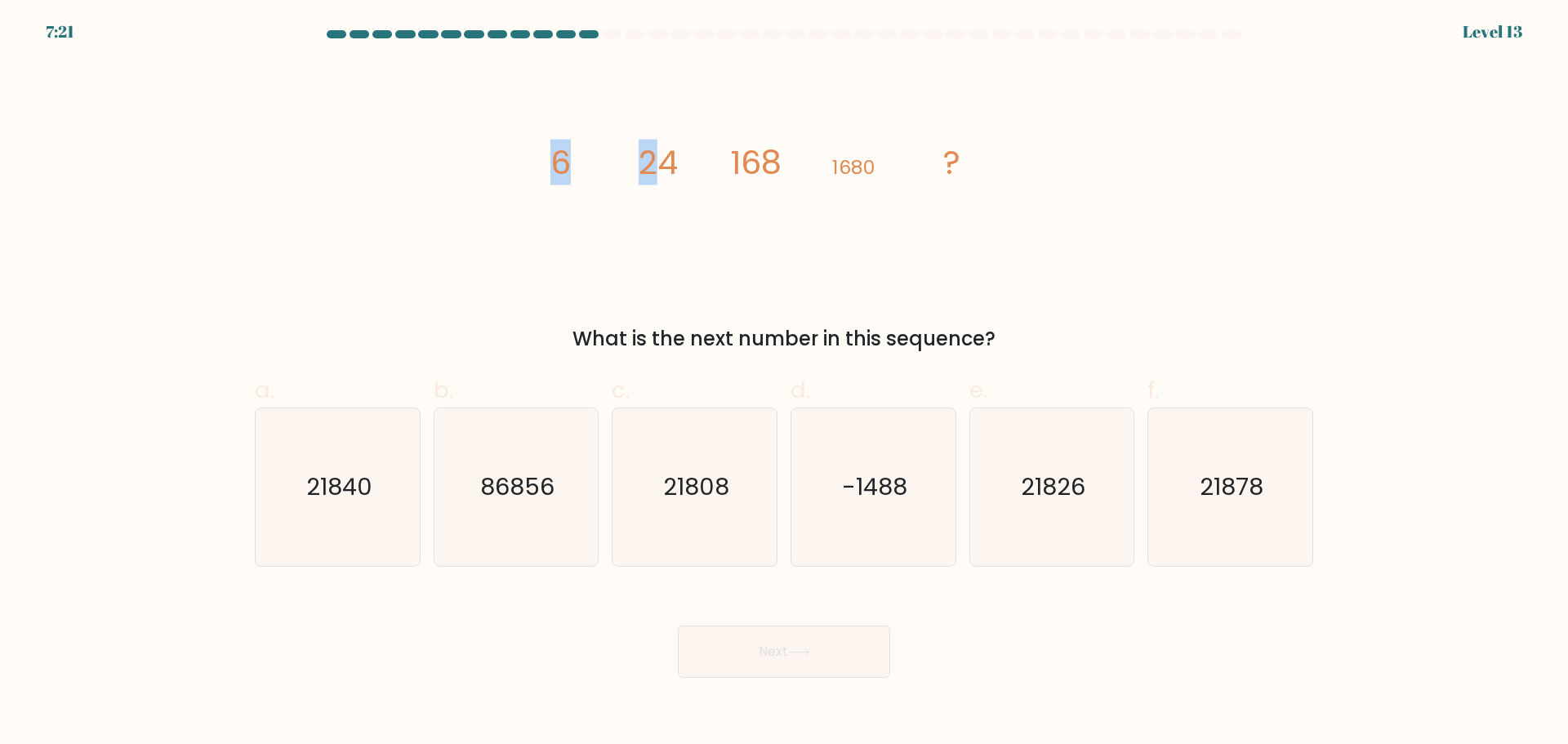
drag, startPoint x: 593, startPoint y: 143, endPoint x: 667, endPoint y: 145, distance: 74.0
click at [667, 145] on icon "image/svg+xml 6 24 168 1680 ?" at bounding box center [784, 173] width 490 height 223
click at [667, 145] on tspan "24" at bounding box center [657, 162] width 39 height 45
drag, startPoint x: 755, startPoint y: 148, endPoint x: 884, endPoint y: 157, distance: 129.3
click at [872, 155] on g "6 24 168 1680 ?" at bounding box center [755, 162] width 411 height 45
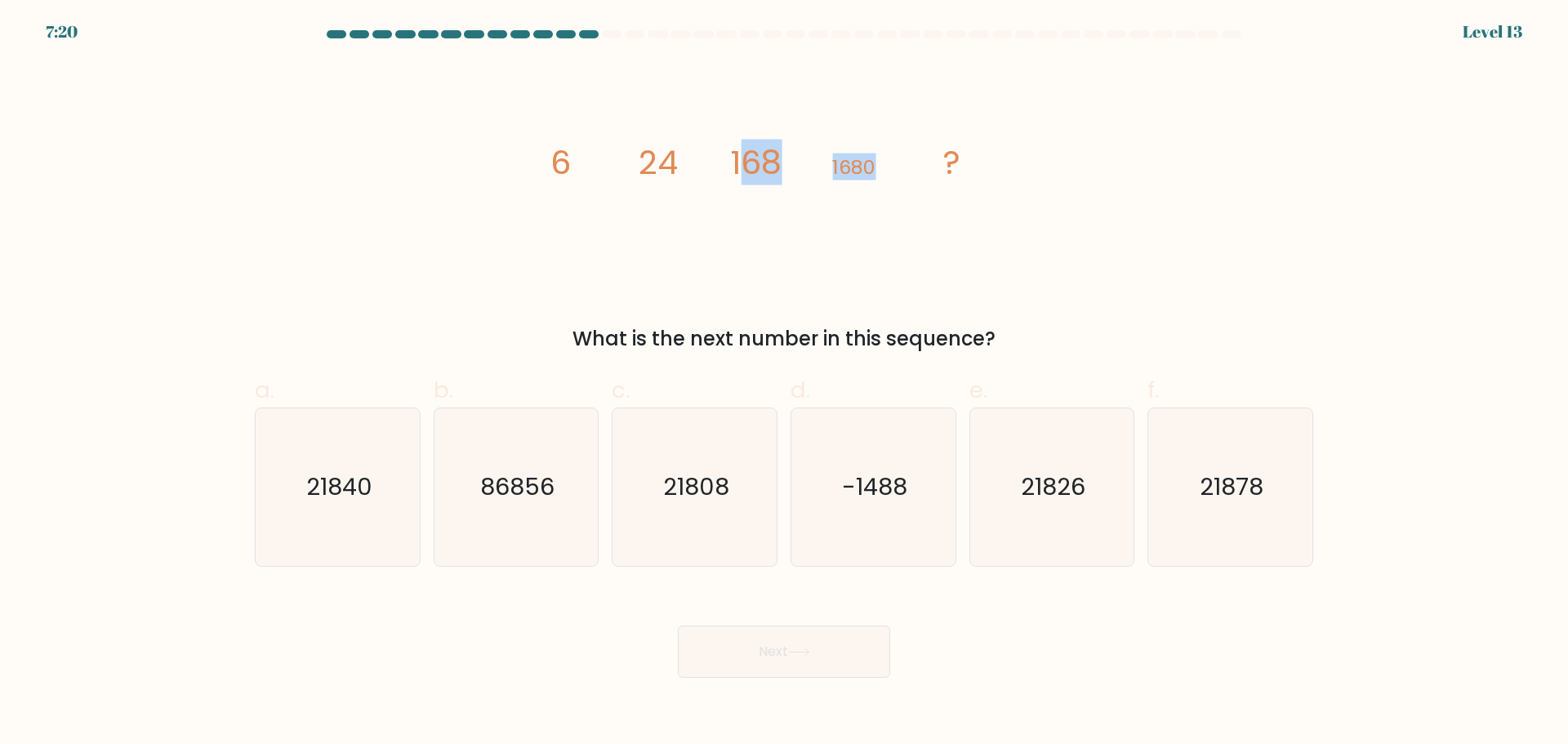
click at [884, 157] on icon "image/svg+xml 6 24 168 1680 ?" at bounding box center [784, 173] width 490 height 223
click at [412, 469] on icon "21840" at bounding box center [337, 487] width 158 height 158
click at [784, 383] on input "a. 21840" at bounding box center [784, 378] width 1 height 11
radio input "true"
click at [783, 656] on button "Next" at bounding box center [784, 652] width 212 height 53
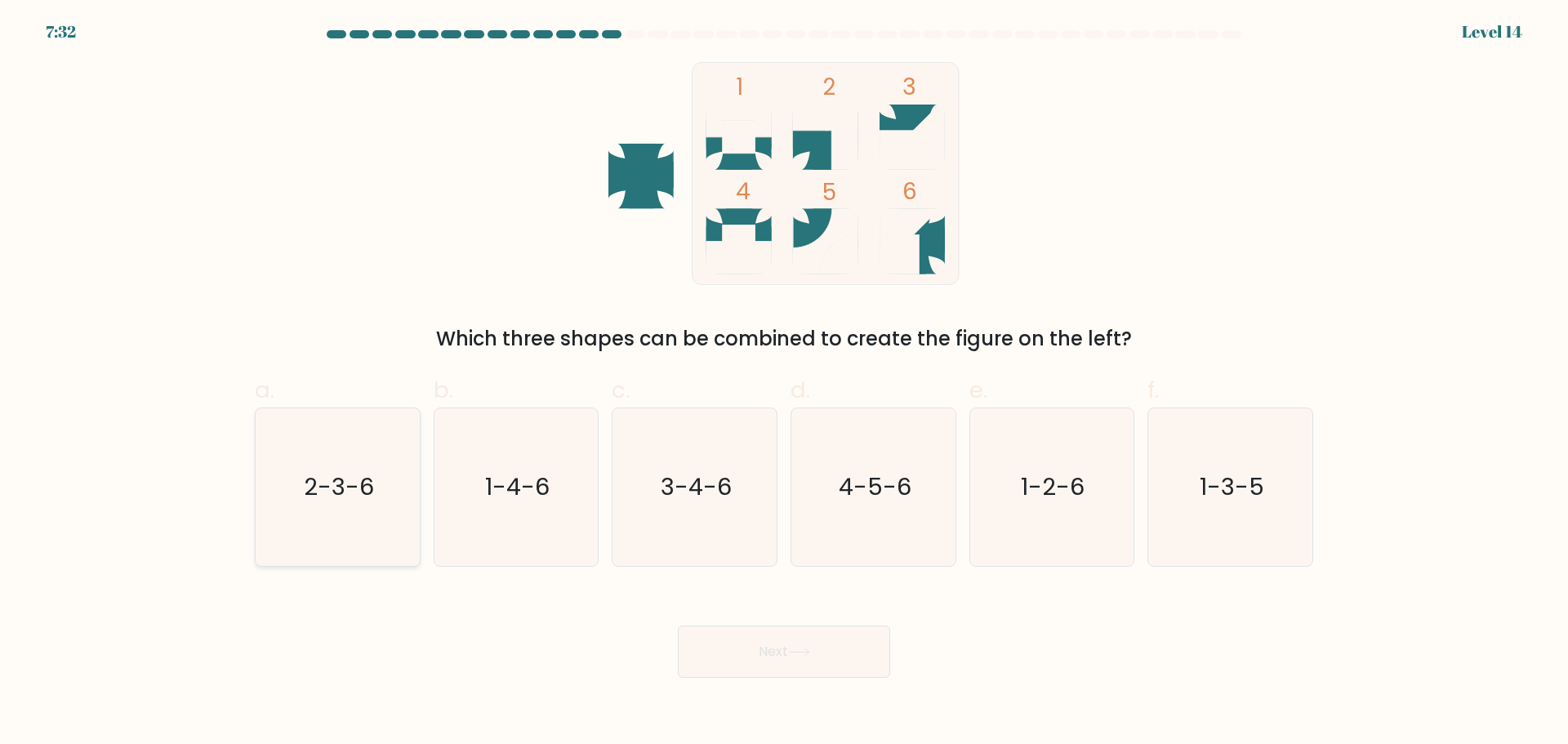
click at [352, 506] on icon "2-3-6" at bounding box center [337, 487] width 158 height 158
click at [784, 383] on input "a. 2-3-6" at bounding box center [784, 378] width 1 height 11
radio input "true"
click at [816, 644] on button "Next" at bounding box center [784, 652] width 212 height 53
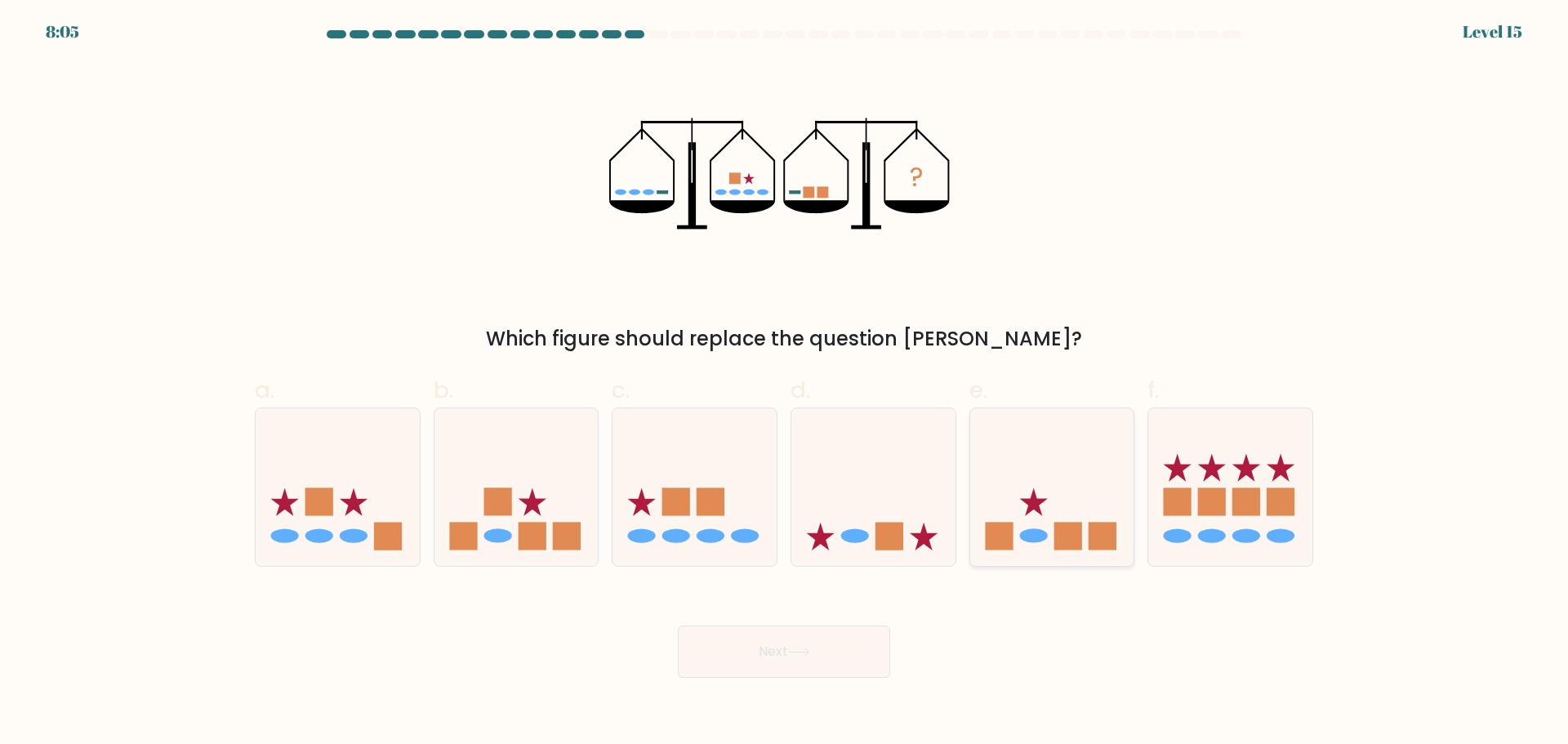
click at [1079, 527] on rect at bounding box center [1068, 536] width 28 height 28
click at [784, 383] on input "e." at bounding box center [784, 378] width 1 height 11
radio input "true"
click at [805, 655] on icon at bounding box center [799, 652] width 22 height 9
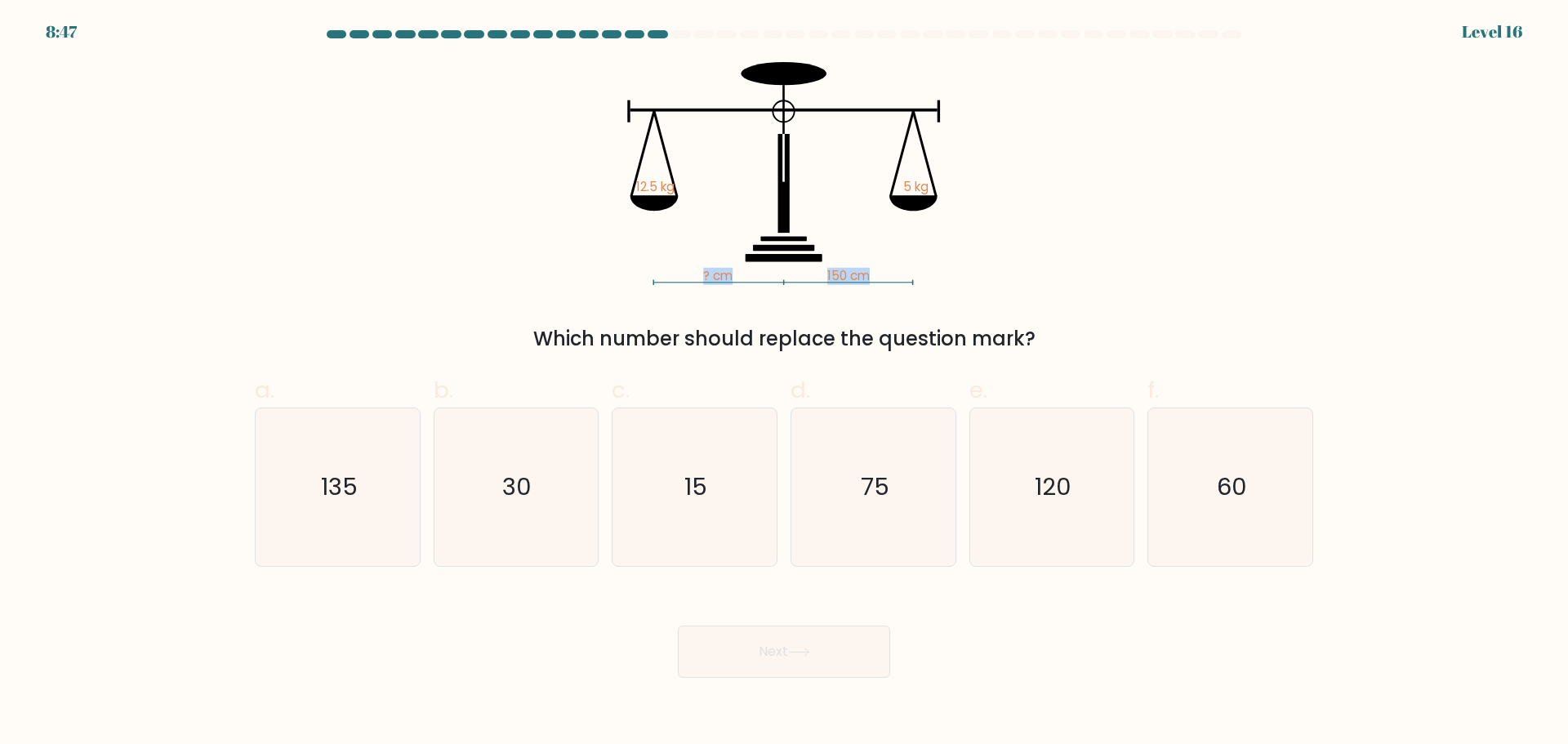
drag, startPoint x: 621, startPoint y: 167, endPoint x: 766, endPoint y: 250, distance: 167.1
click at [765, 250] on icon "? cm 150 cm 12.5 kg 5 kg" at bounding box center [784, 173] width 490 height 223
click at [767, 250] on icon at bounding box center [784, 248] width 62 height 6
drag, startPoint x: 822, startPoint y: 279, endPoint x: 883, endPoint y: 278, distance: 61.0
click at [875, 279] on icon "? cm 150 cm 12.5 kg 5 kg" at bounding box center [784, 173] width 490 height 223
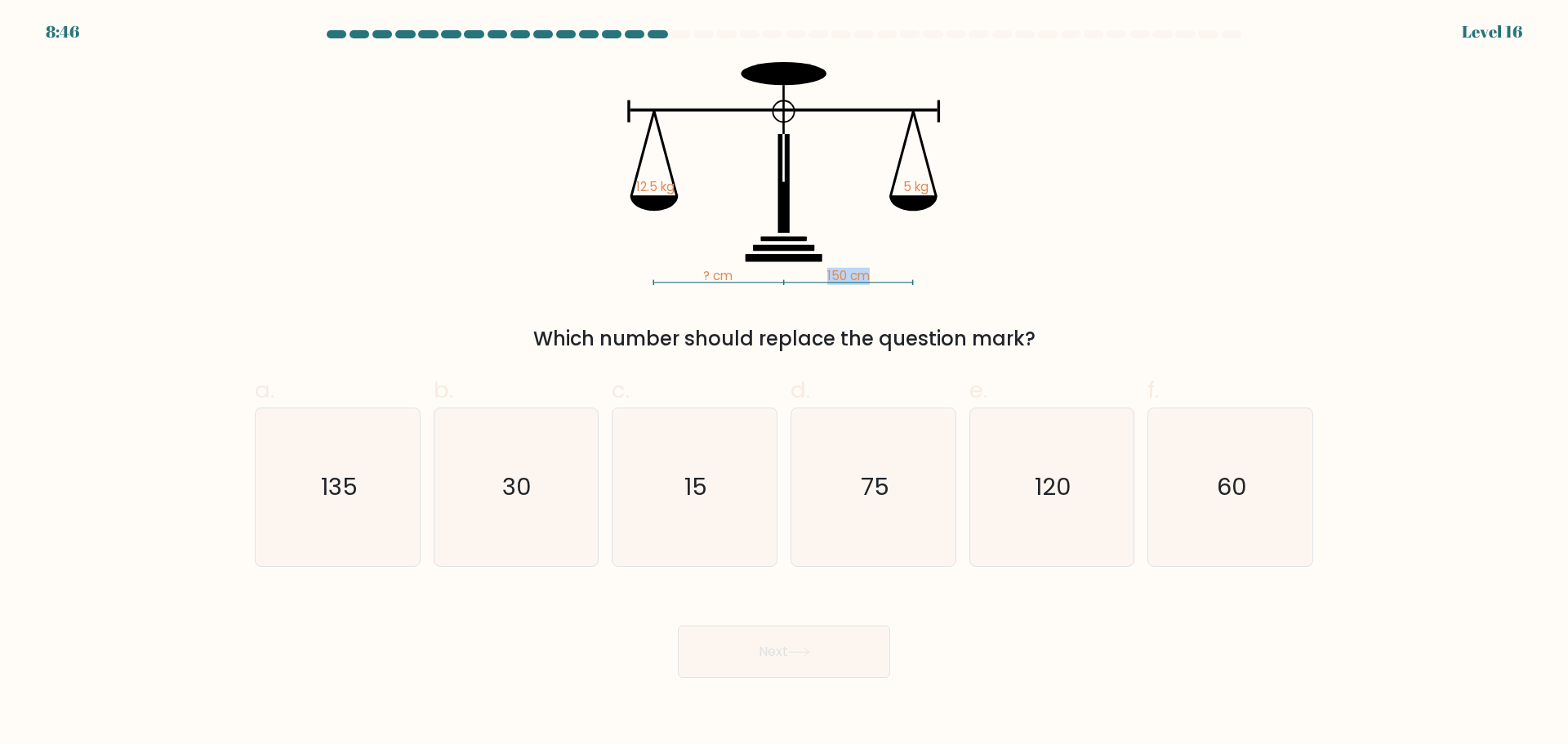
click at [883, 278] on icon "? cm 150 cm 12.5 kg 5 kg" at bounding box center [784, 173] width 490 height 223
drag, startPoint x: 894, startPoint y: 184, endPoint x: 915, endPoint y: 287, distance: 105.1
click at [915, 287] on div "? cm 150 cm 12.5 kg 5 kg Which number should replace the question mark?" at bounding box center [784, 207] width 1078 height 291
click at [910, 287] on div "? cm 150 cm 12.5 kg 5 kg Which number should replace the question mark?" at bounding box center [784, 207] width 1078 height 291
drag, startPoint x: 831, startPoint y: 275, endPoint x: 905, endPoint y: 290, distance: 75.5
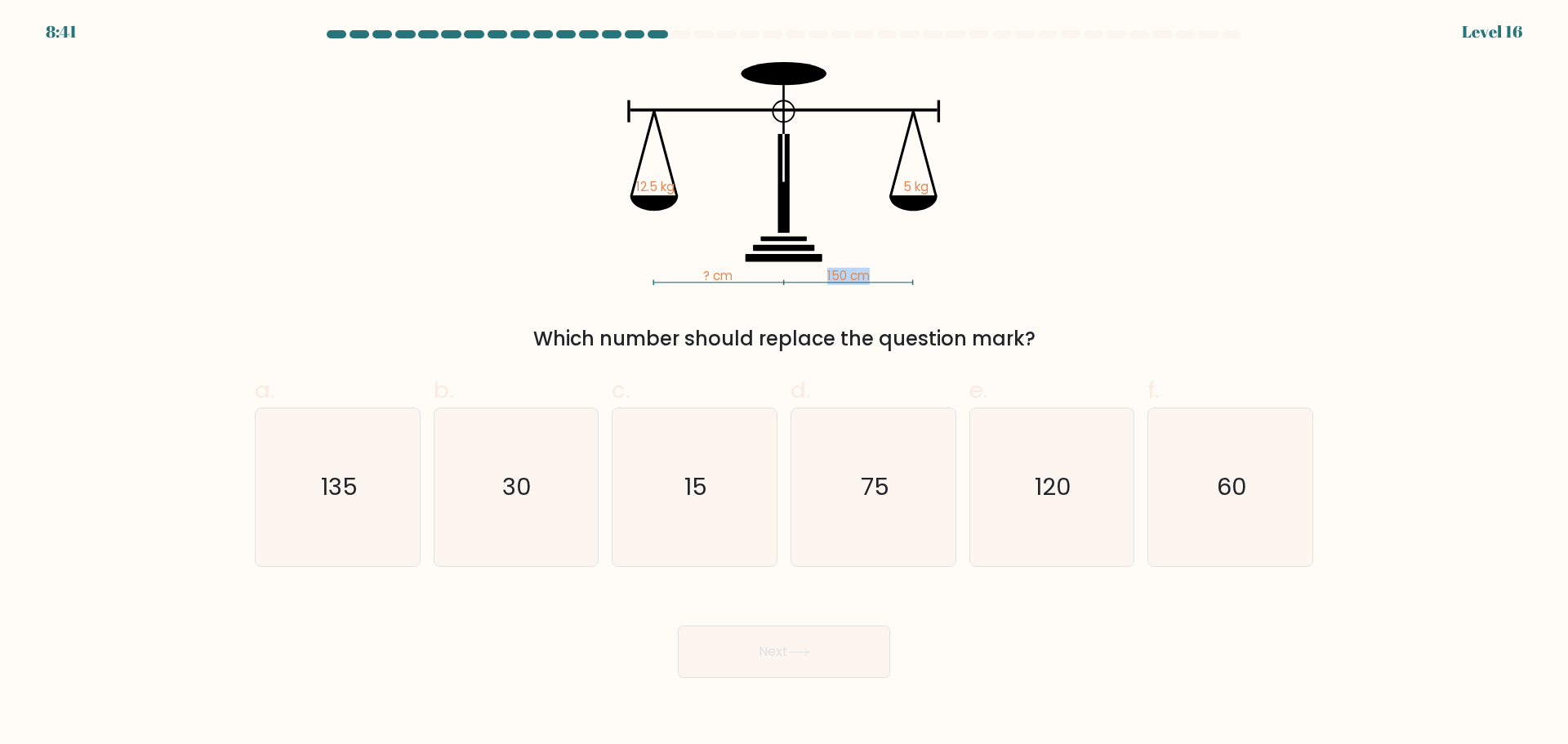
click at [905, 290] on div "? cm 150 cm 12.5 kg 5 kg Which number should replace the question mark?" at bounding box center [784, 207] width 1078 height 291
drag, startPoint x: 828, startPoint y: 275, endPoint x: 873, endPoint y: 275, distance: 45.0
click at [871, 275] on icon "? cm 150 cm 12.5 kg 5 kg" at bounding box center [784, 173] width 490 height 223
click at [873, 275] on icon "? cm 150 cm 12.5 kg 5 kg" at bounding box center [784, 173] width 490 height 223
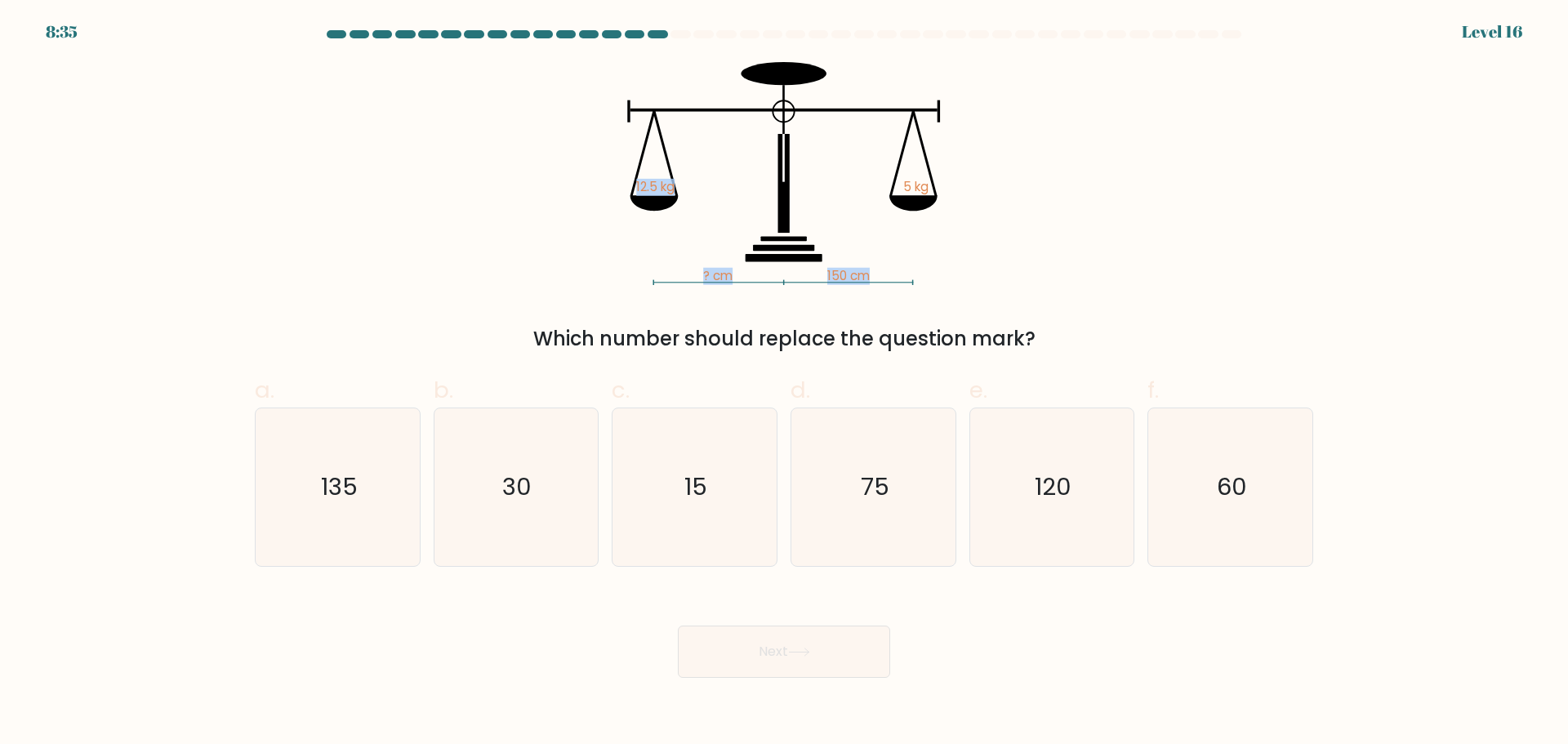
drag, startPoint x: 633, startPoint y: 190, endPoint x: 698, endPoint y: 196, distance: 65.3
click at [698, 196] on icon "? cm 150 cm 12.5 kg 5 kg" at bounding box center [784, 173] width 490 height 223
click at [515, 502] on text "30" at bounding box center [518, 487] width 29 height 33
click at [784, 383] on input "b. 30" at bounding box center [784, 378] width 1 height 11
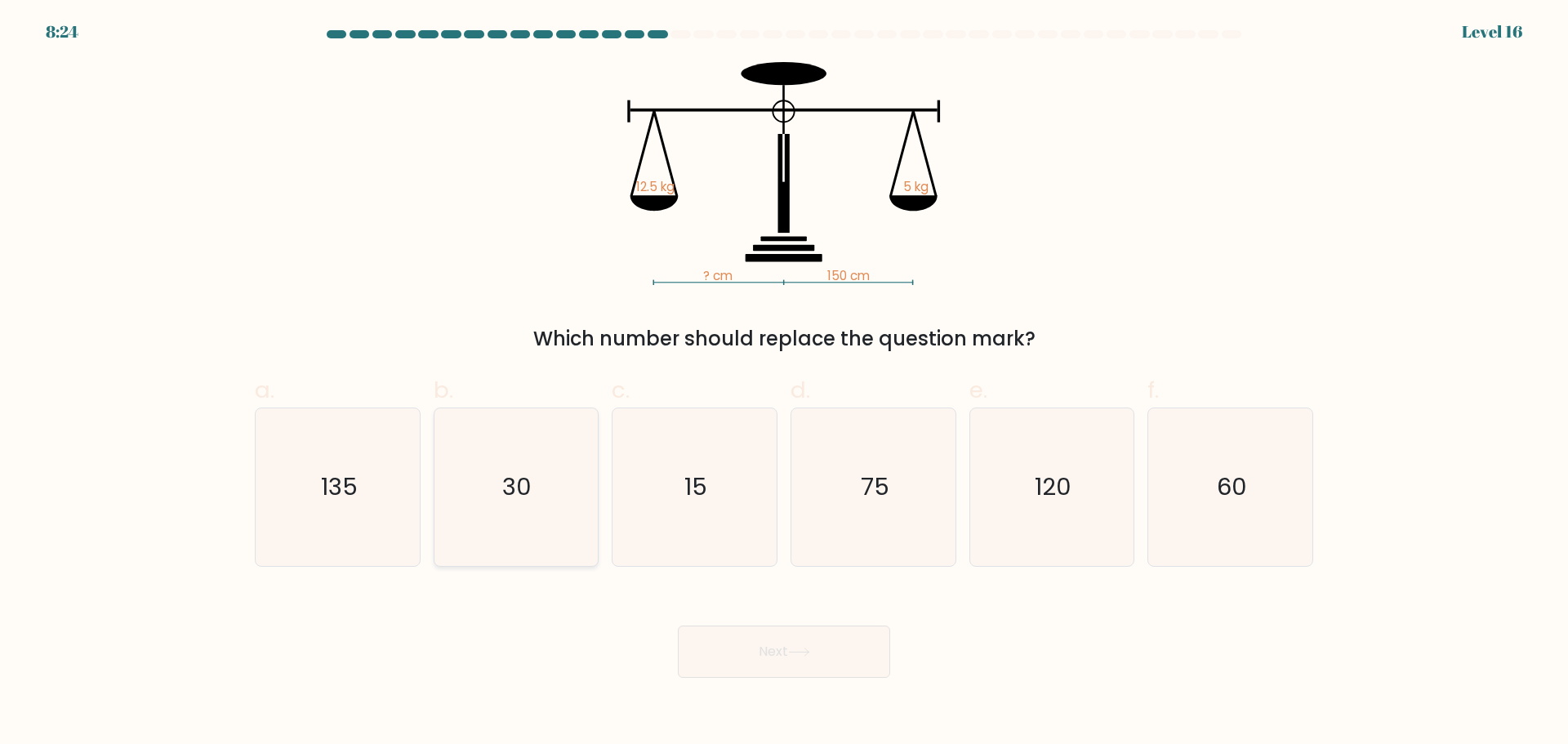
radio input "true"
click at [753, 641] on button "Next" at bounding box center [784, 652] width 212 height 53
